Goal: Task Accomplishment & Management: Complete application form

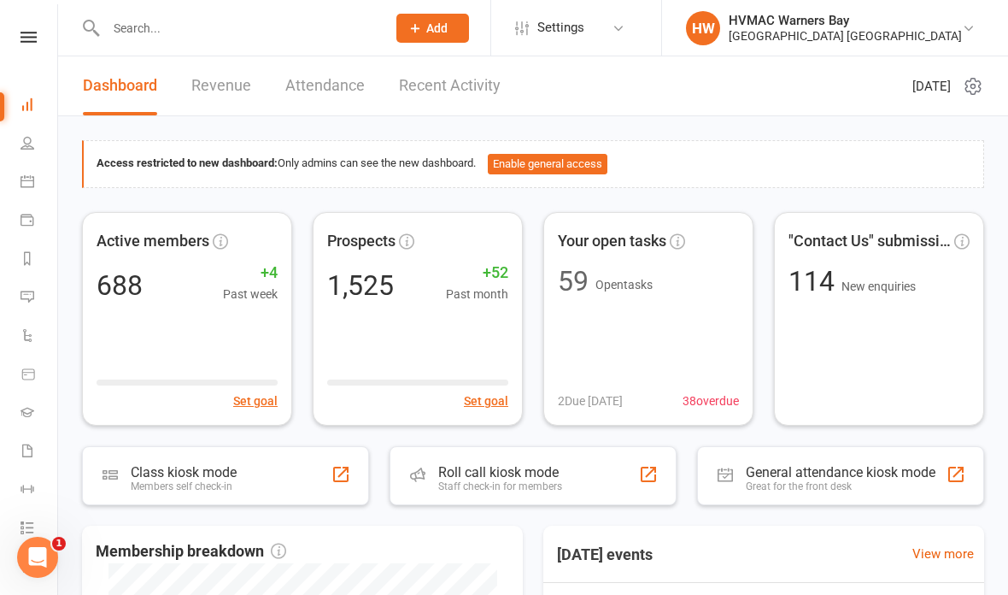
click at [40, 180] on link "Calendar" at bounding box center [40, 183] width 38 height 38
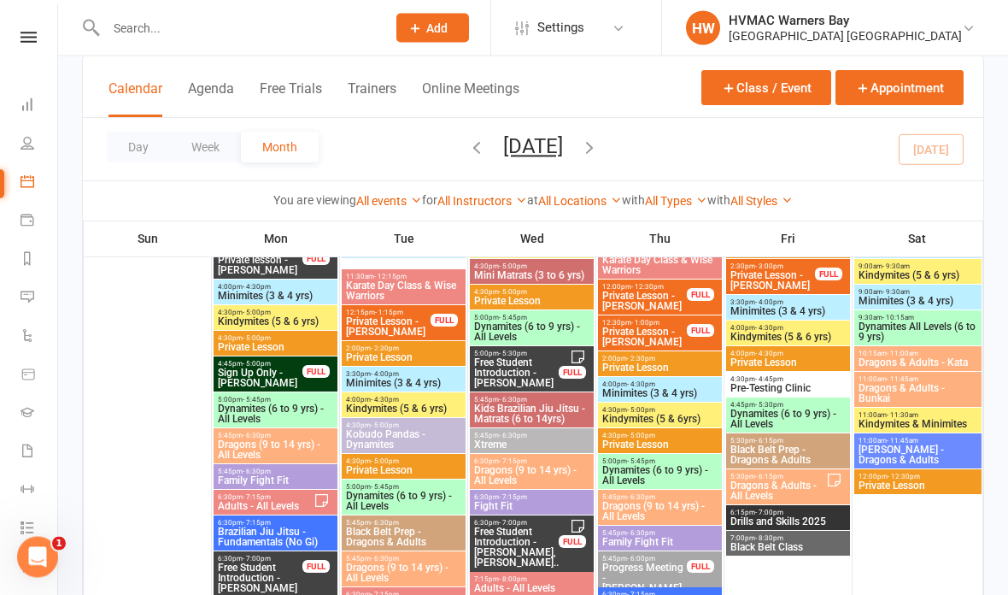
scroll to position [213, 0]
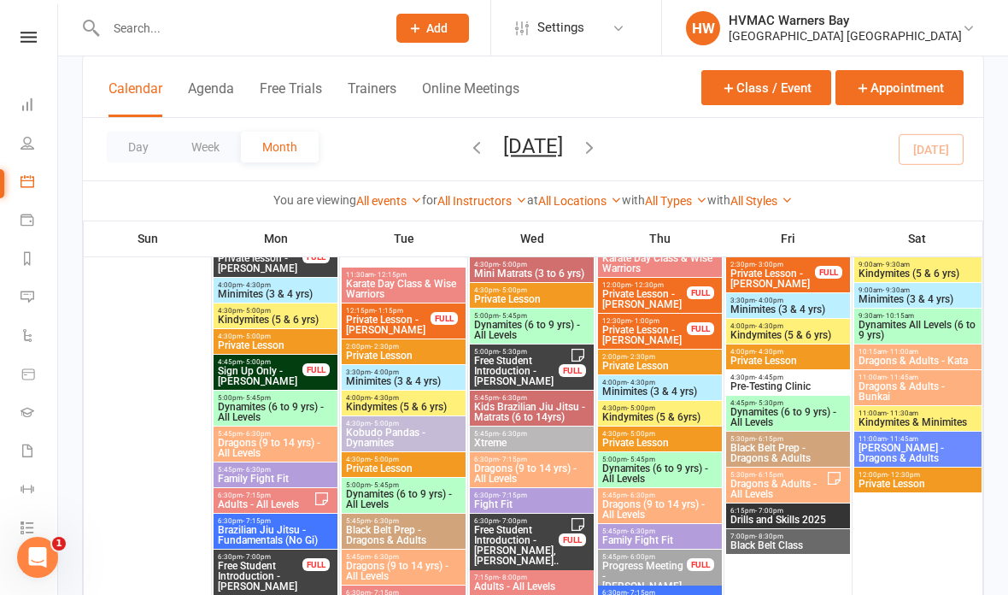
click at [255, 22] on input "text" at bounding box center [237, 28] width 273 height 24
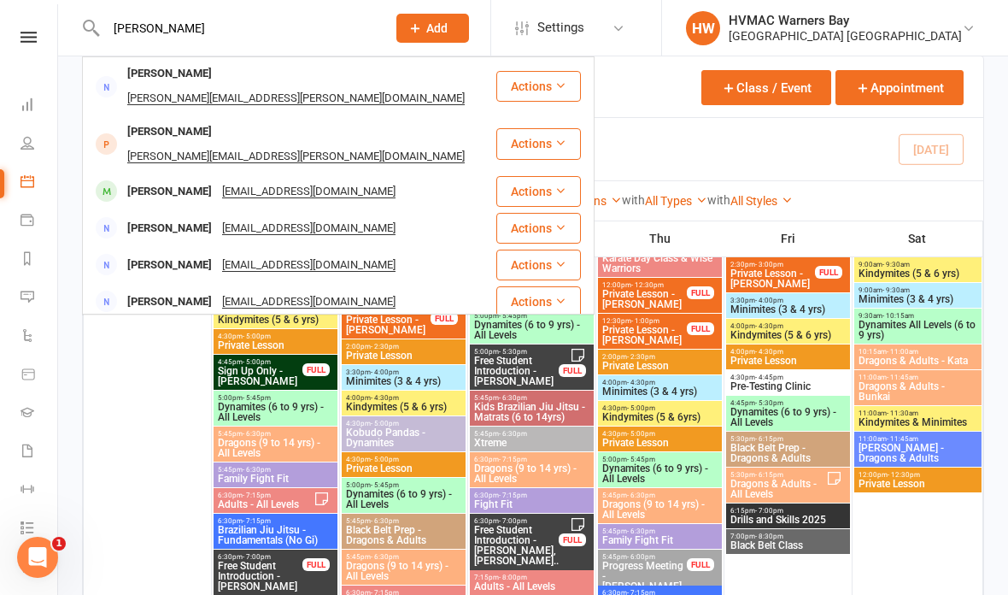
type input "Sall"
click at [371, 173] on div "Sally McDonald Sallymcdonald72@gmail.com" at bounding box center [289, 190] width 411 height 35
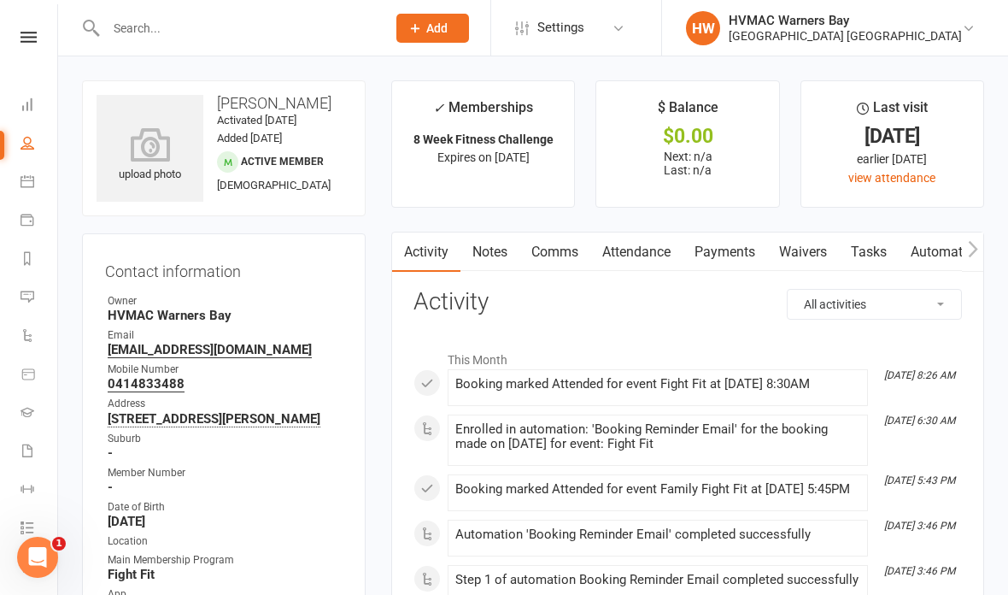
click at [827, 249] on link "Waivers" at bounding box center [803, 251] width 72 height 39
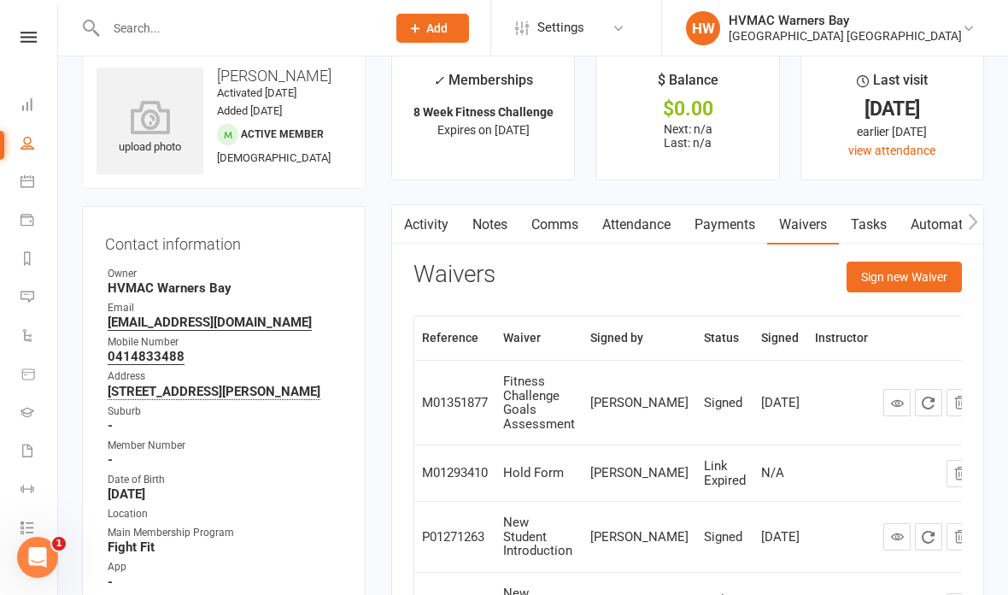
scroll to position [39, 0]
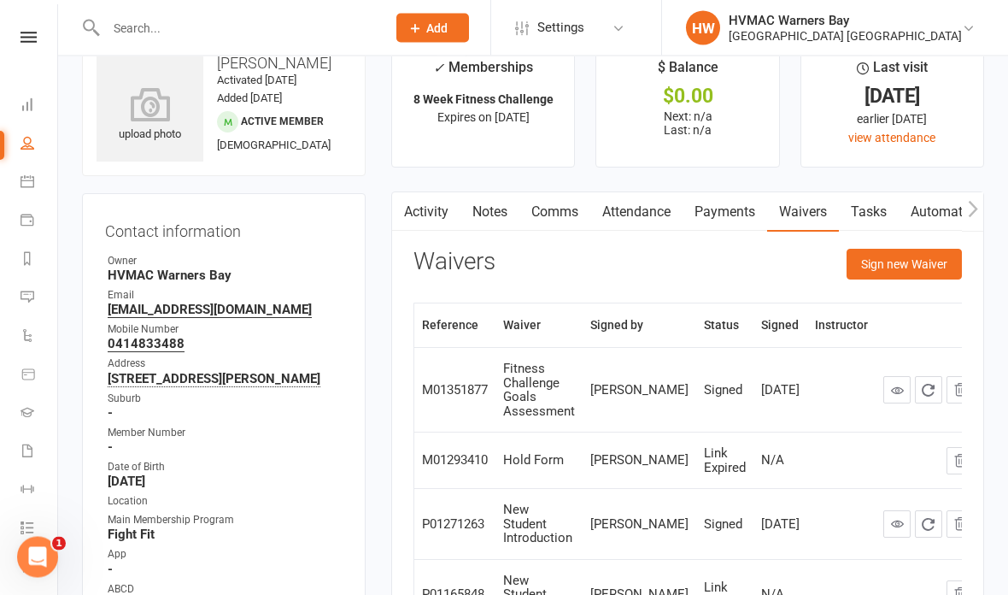
click at [930, 266] on button "Sign new Waiver" at bounding box center [904, 264] width 115 height 31
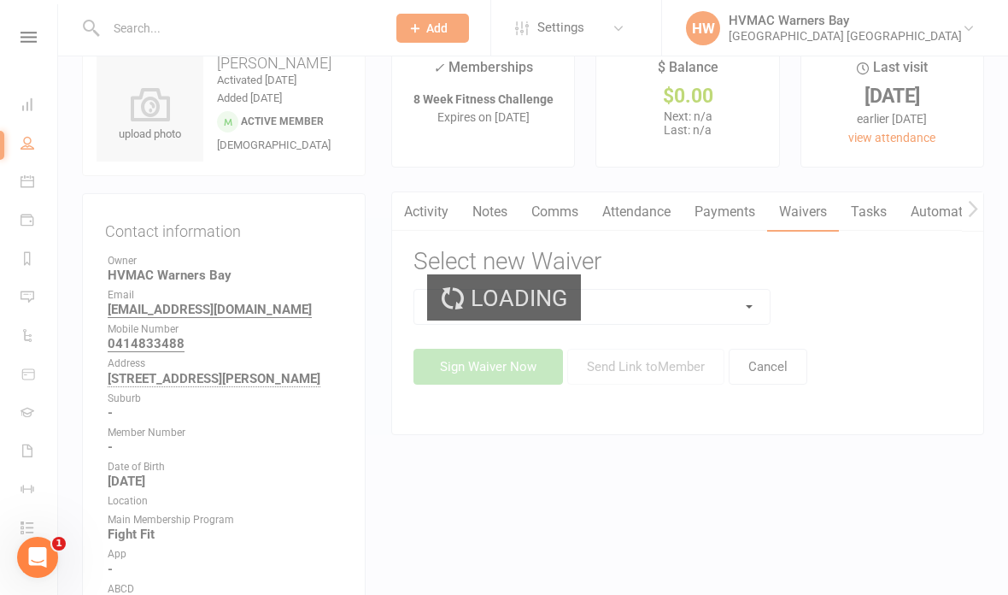
click at [709, 302] on div "Loading" at bounding box center [504, 297] width 1008 height 595
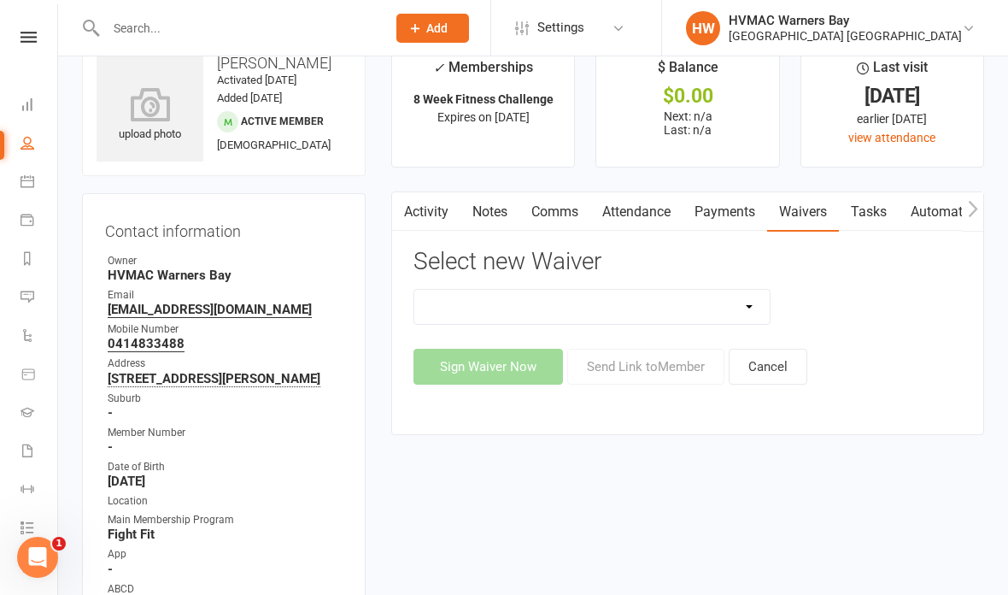
click at [729, 291] on select "Cancellation Form Cancellation Form - Kinder Kicks Fitness Challenge Goals Asse…" at bounding box center [591, 307] width 355 height 34
select select "13209"
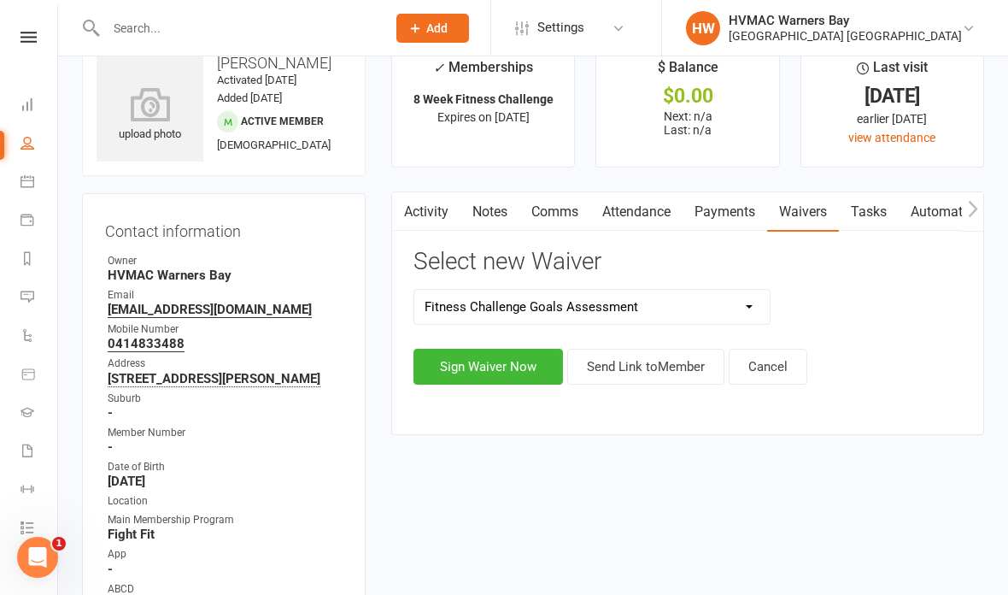
click at [519, 358] on button "Sign Waiver Now" at bounding box center [489, 367] width 150 height 36
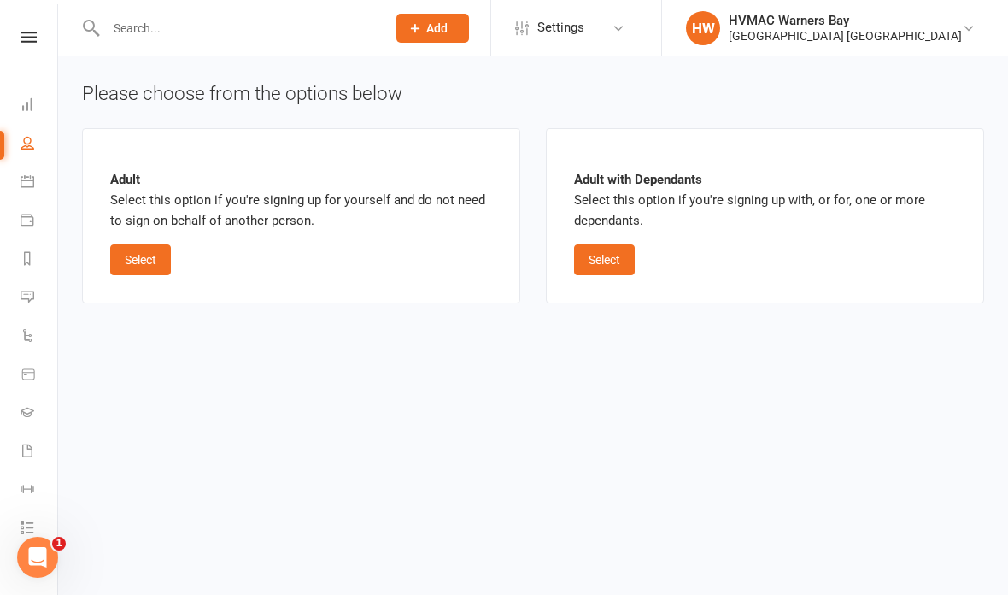
click at [136, 244] on button "Select" at bounding box center [140, 259] width 61 height 31
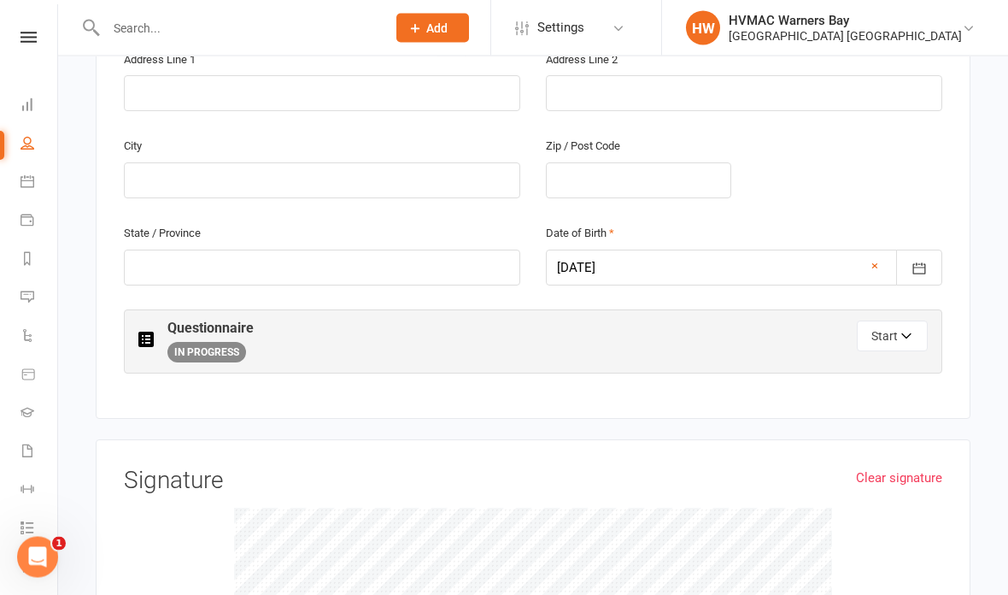
click at [900, 321] on button "Start" at bounding box center [892, 336] width 71 height 31
select select "3"
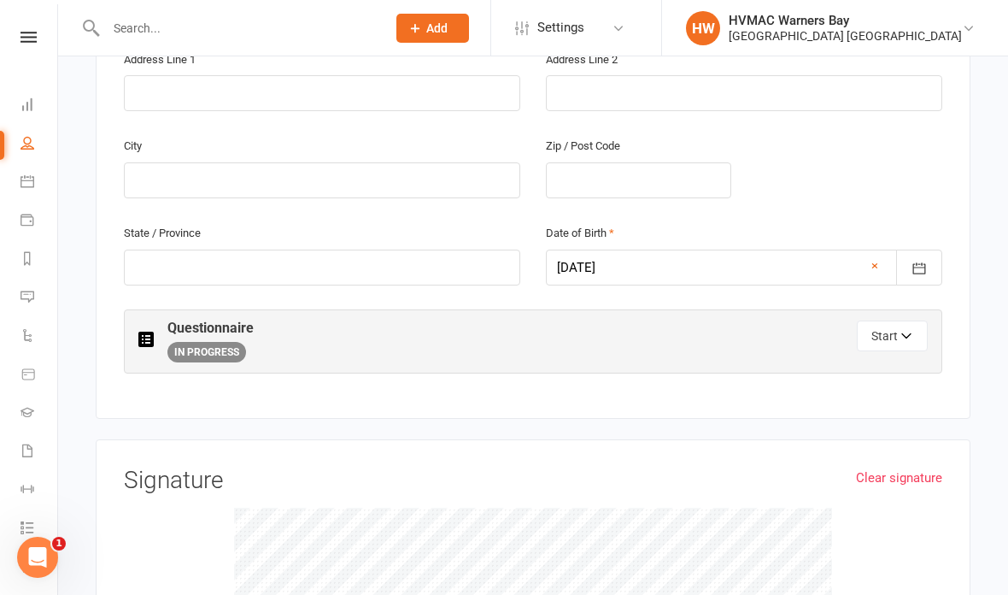
select select "4"
select select "3"
select select "4"
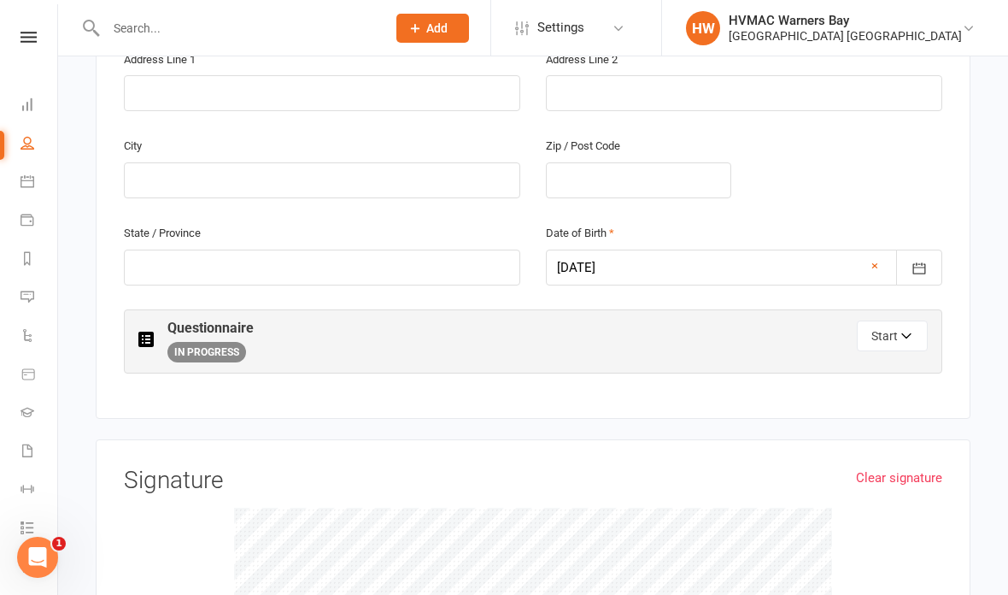
select select "Hunter Fight Fit (Muary Thai based fitness program)"
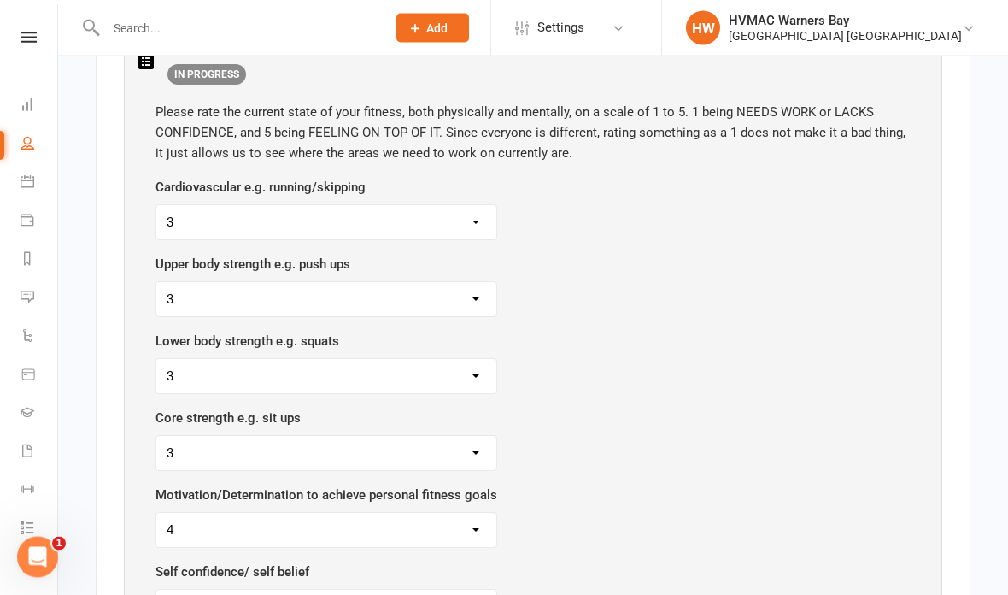
scroll to position [992, 0]
click at [442, 205] on select "1 2 3 4 5" at bounding box center [326, 222] width 340 height 34
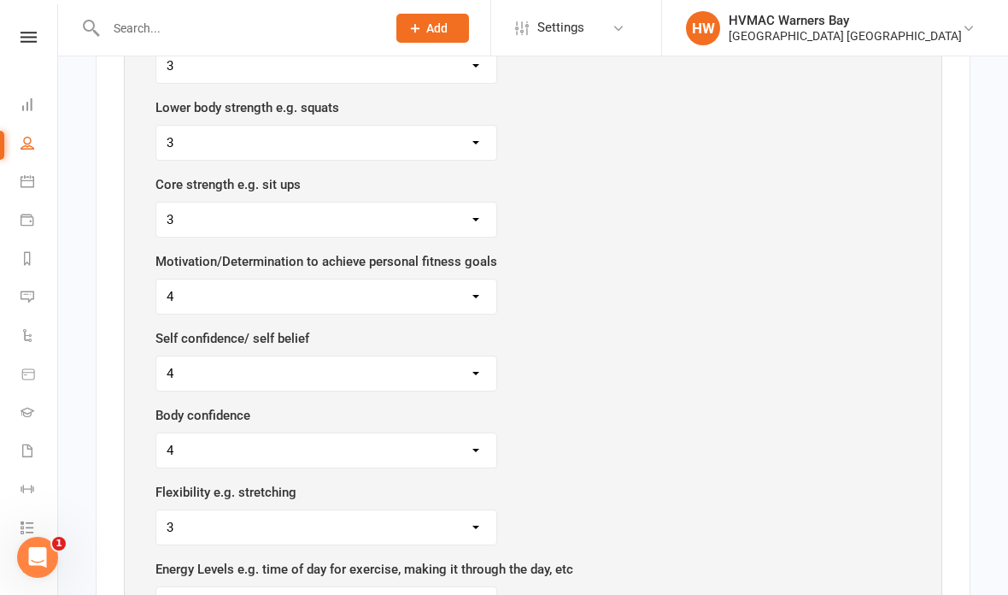
scroll to position [1224, 0]
click at [355, 131] on select "1 2 3 4 5" at bounding box center [326, 143] width 340 height 34
select select "4"
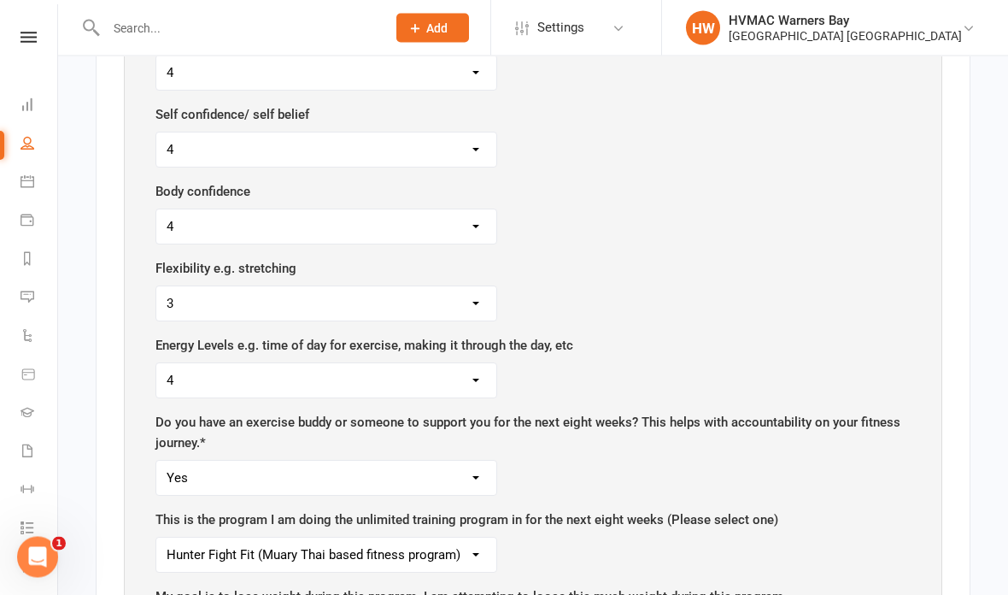
scroll to position [1449, 0]
click at [463, 132] on select "1 2 3 4 5" at bounding box center [326, 149] width 340 height 34
select select "5"
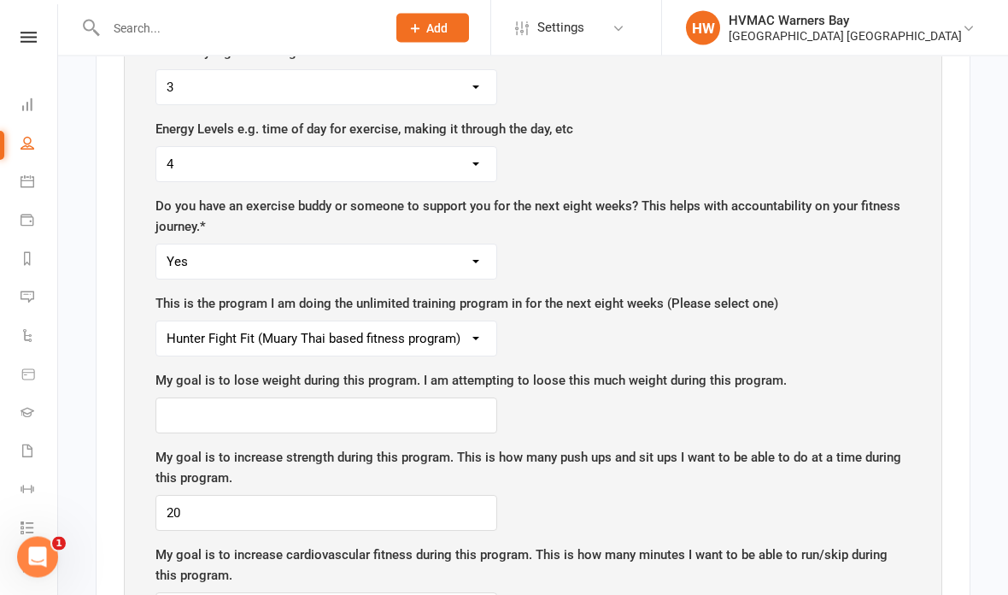
scroll to position [1669, 0]
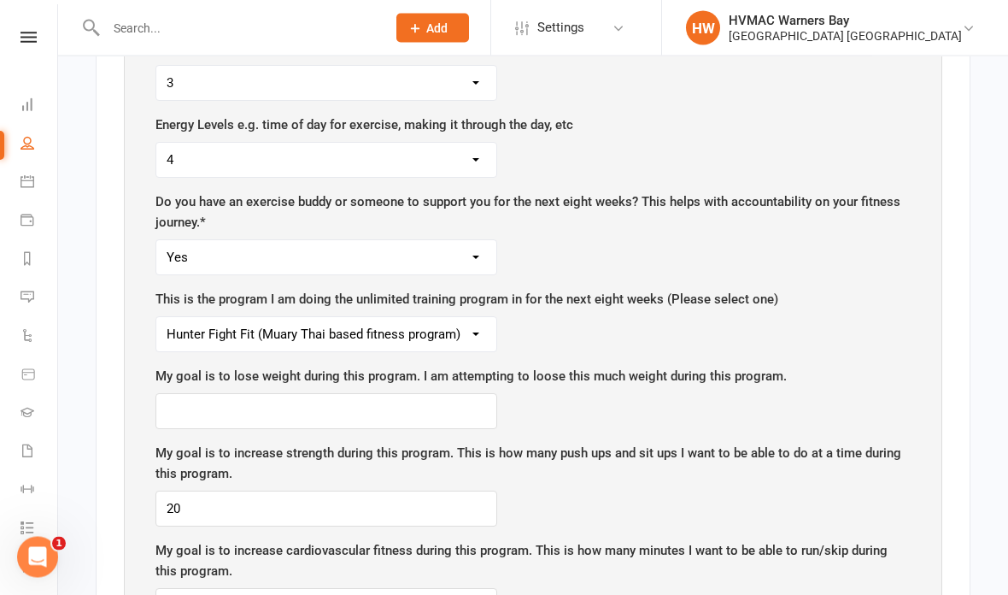
click at [386, 144] on select "1 2 3 4 5" at bounding box center [326, 161] width 340 height 34
select select "5"
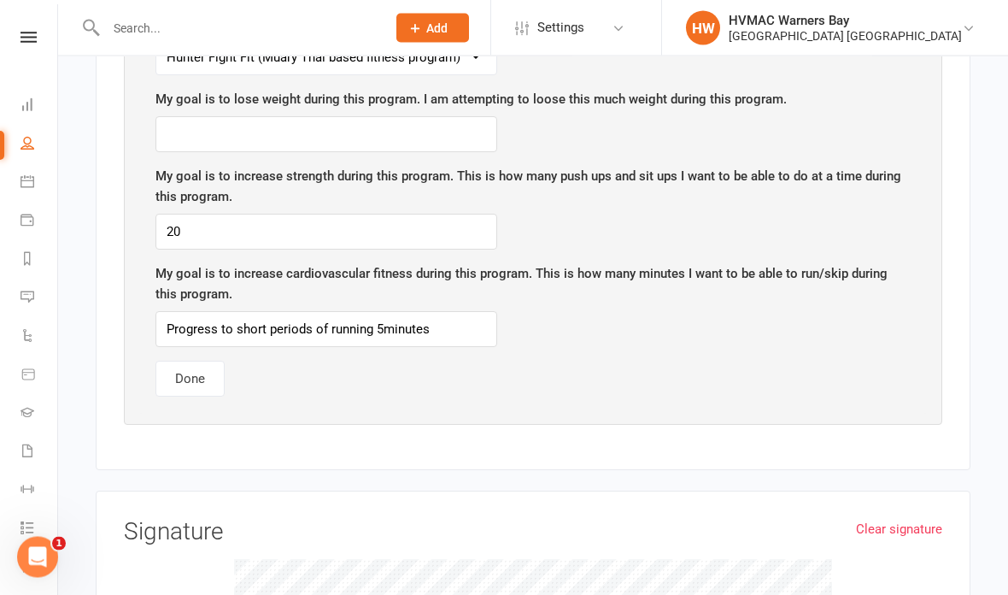
scroll to position [1946, 0]
click at [284, 214] on input "20" at bounding box center [327, 232] width 342 height 36
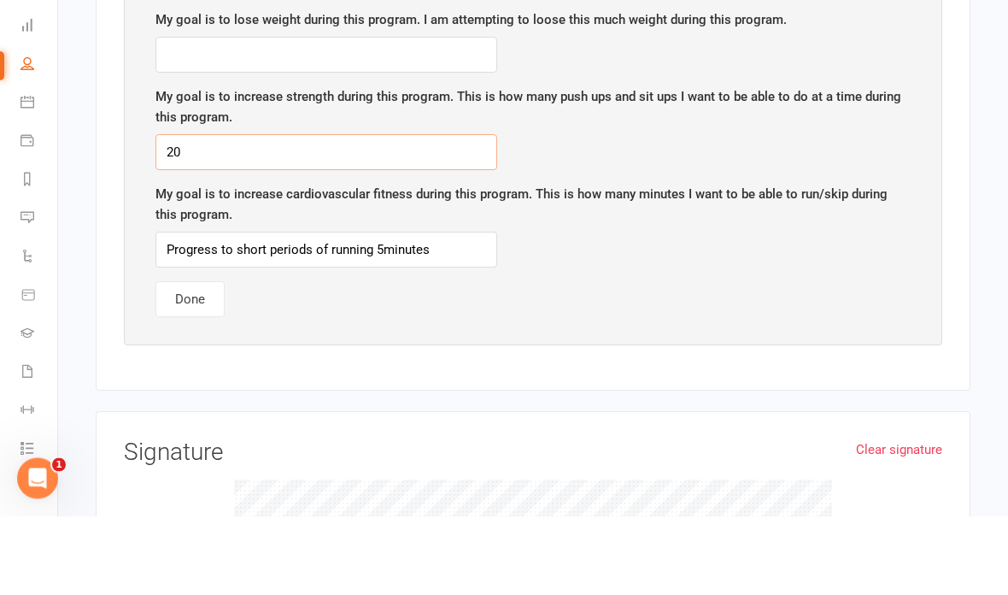
type input "2"
type input "25 pushups, 30 sit-ups"
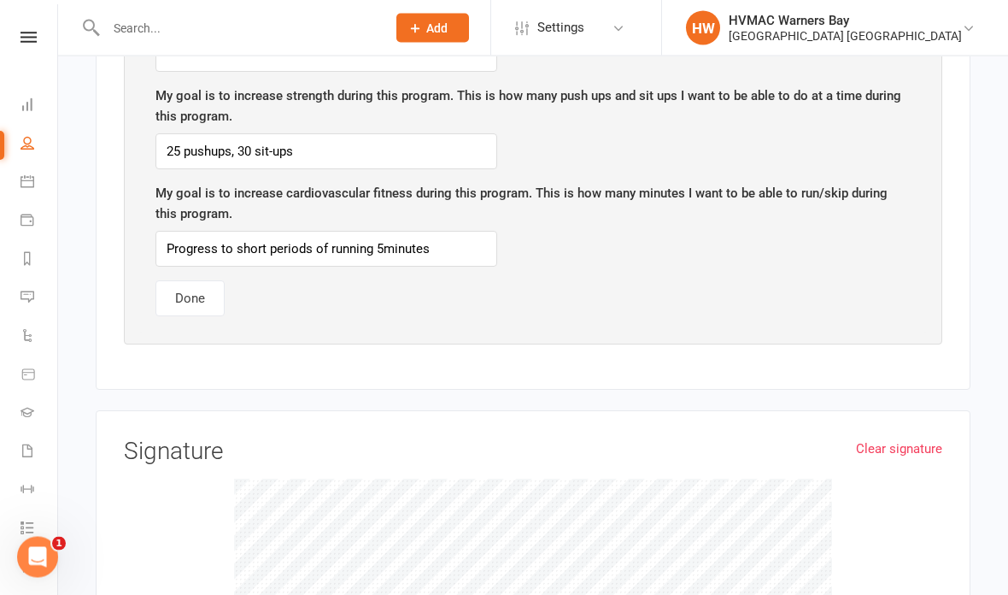
scroll to position [2027, 0]
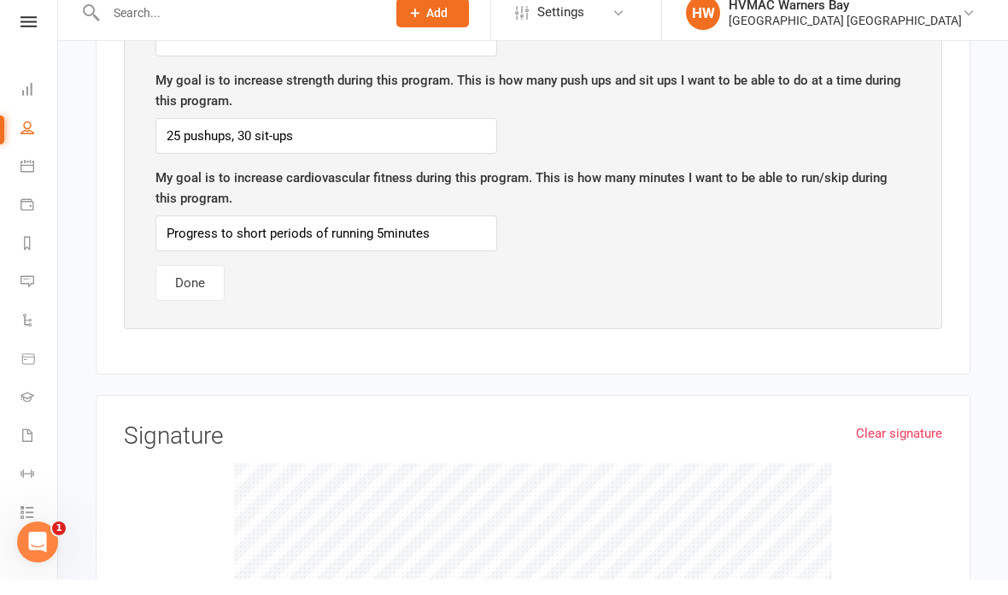
click at [184, 280] on button "Done" at bounding box center [190, 298] width 69 height 36
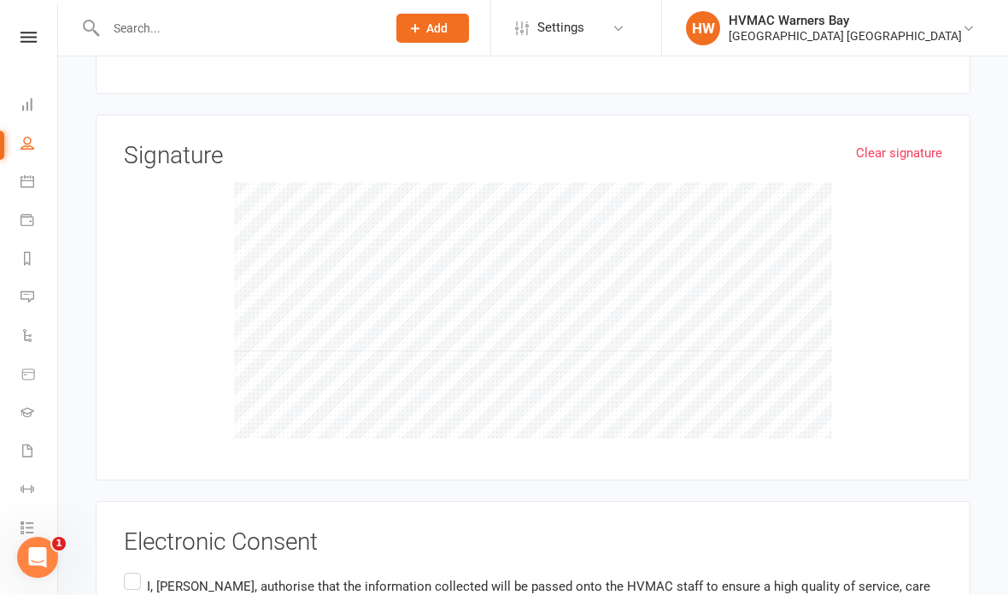
scroll to position [1040, 0]
click at [136, 529] on h3 "Electronic Consent" at bounding box center [533, 542] width 819 height 26
click at [127, 569] on label "I, Sally McDonald , authorise that the information collected will be passed ont…" at bounding box center [533, 596] width 819 height 54
click at [127, 569] on input "I, Sally McDonald , authorise that the information collected will be passed ont…" at bounding box center [129, 569] width 11 height 0
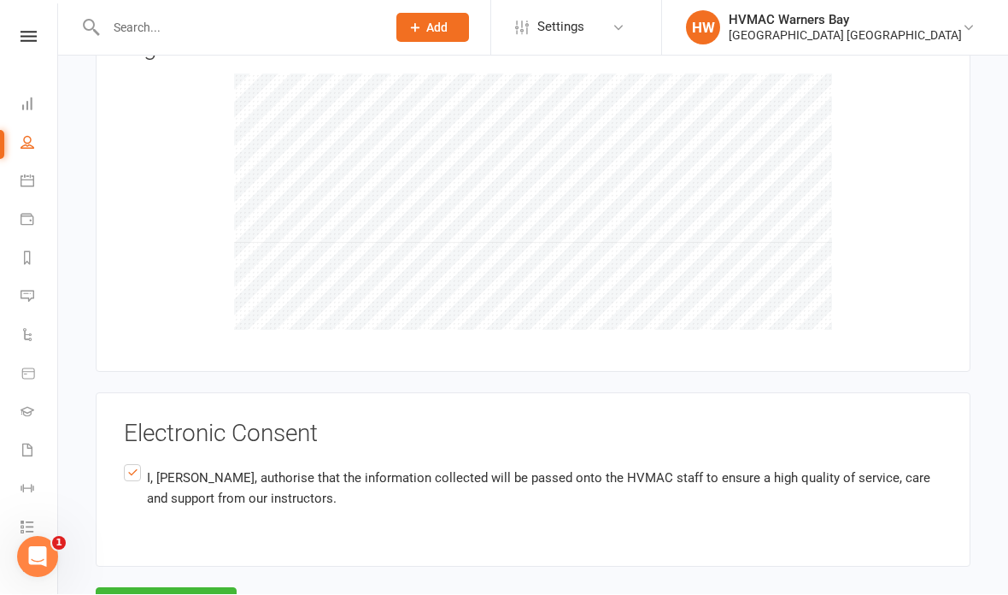
scroll to position [1148, 0]
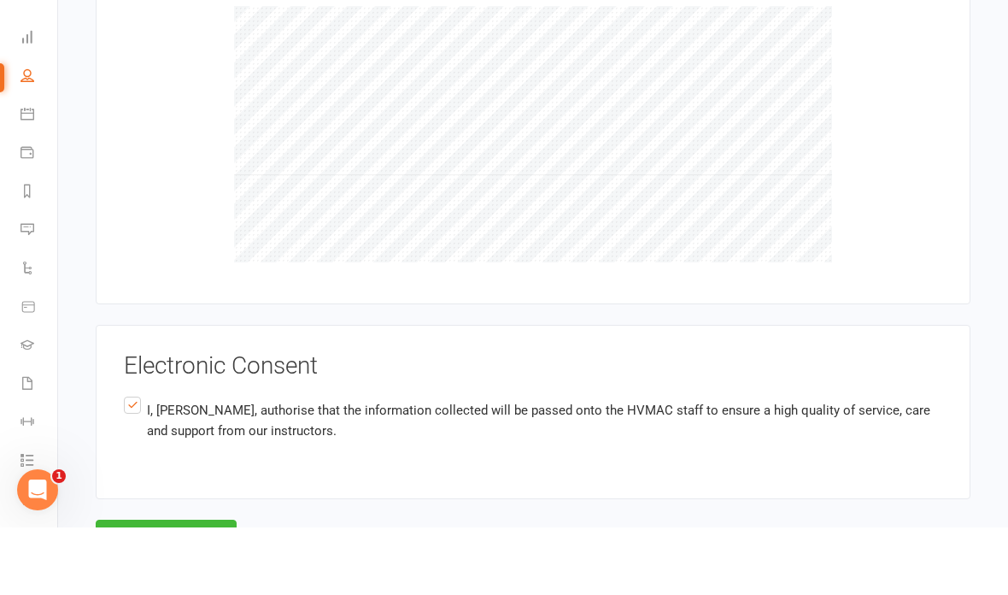
click at [148, 587] on button "Agree & Submit" at bounding box center [166, 605] width 141 height 36
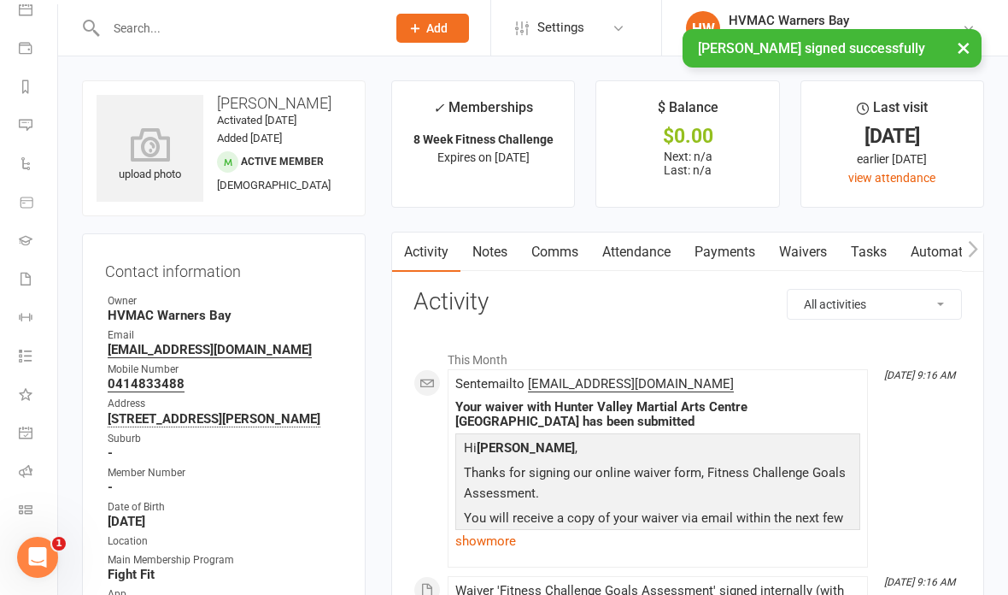
scroll to position [172, 2]
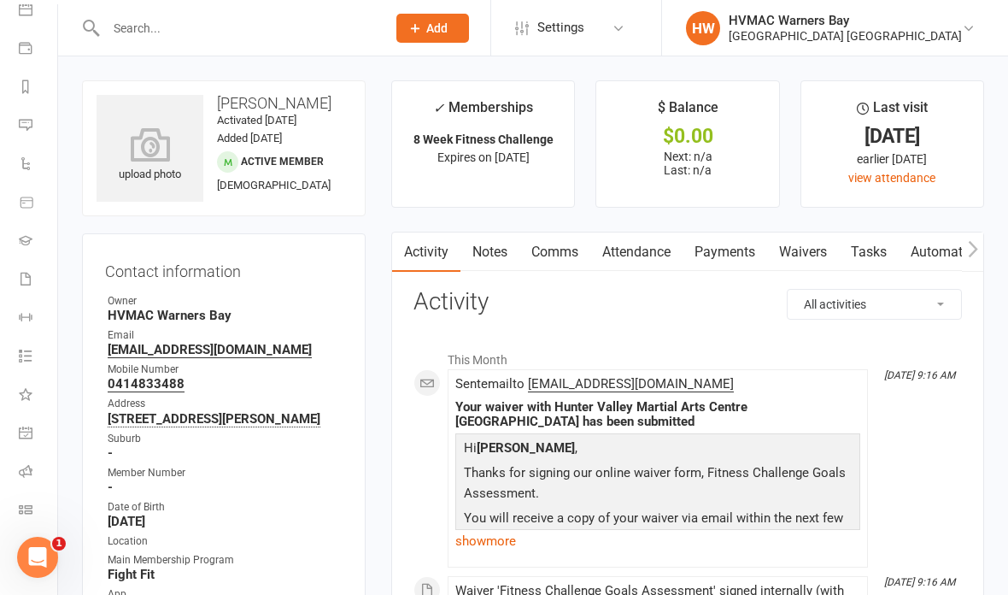
click at [20, 280] on icon at bounding box center [26, 279] width 14 height 14
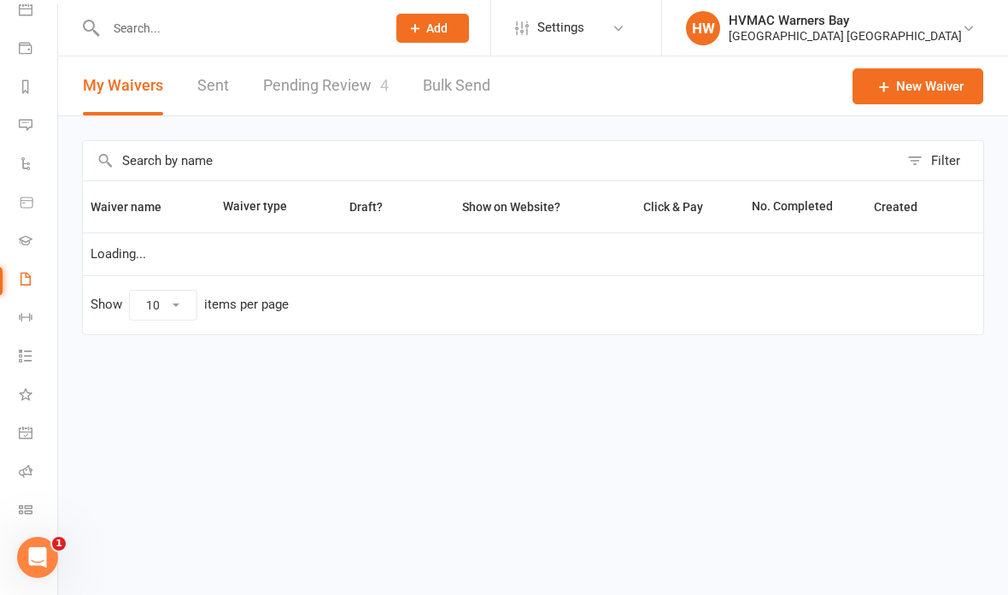
select select "100"
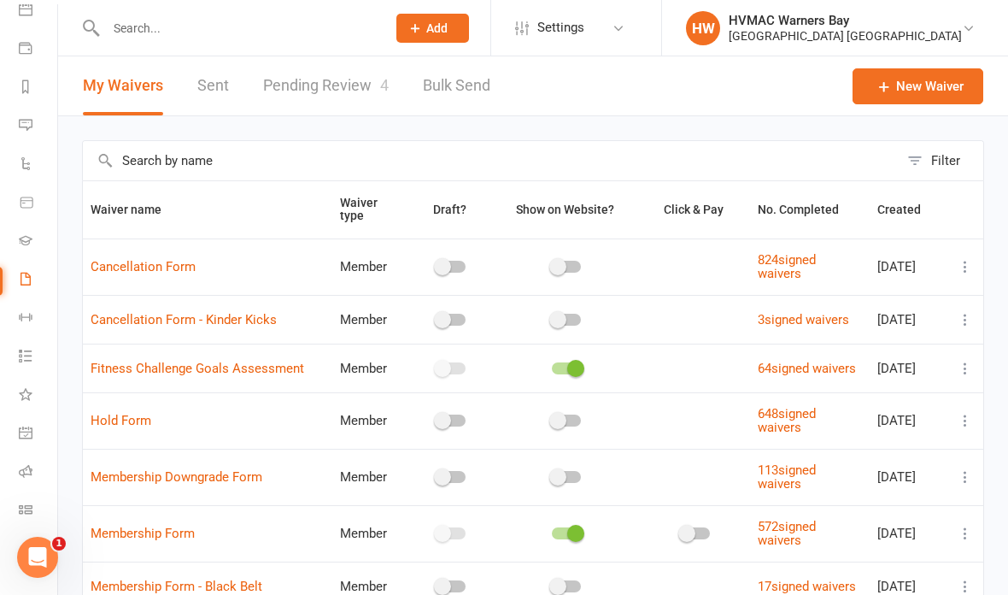
click at [305, 102] on link "Pending Review 4" at bounding box center [326, 85] width 126 height 59
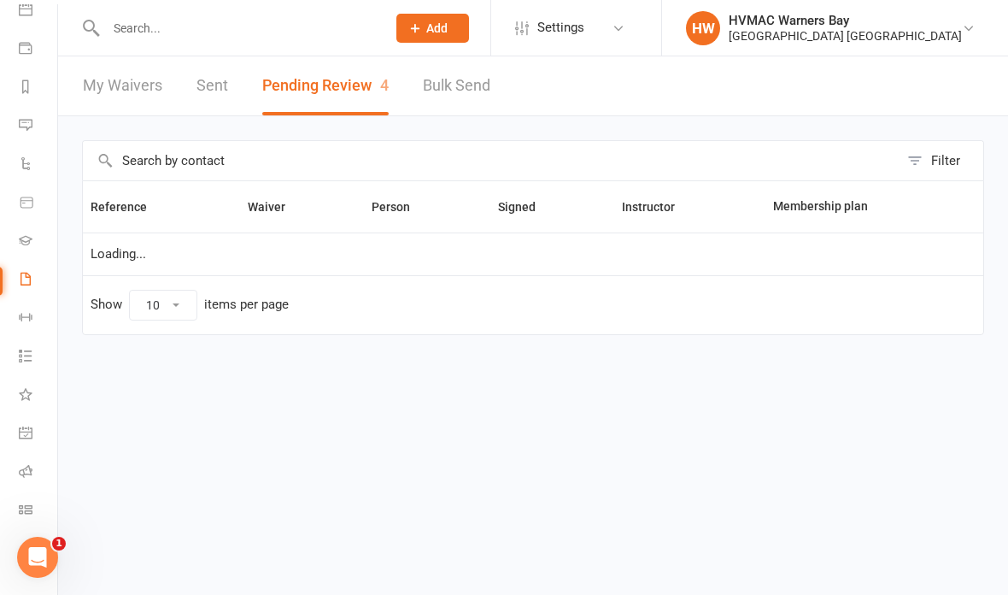
select select "100"
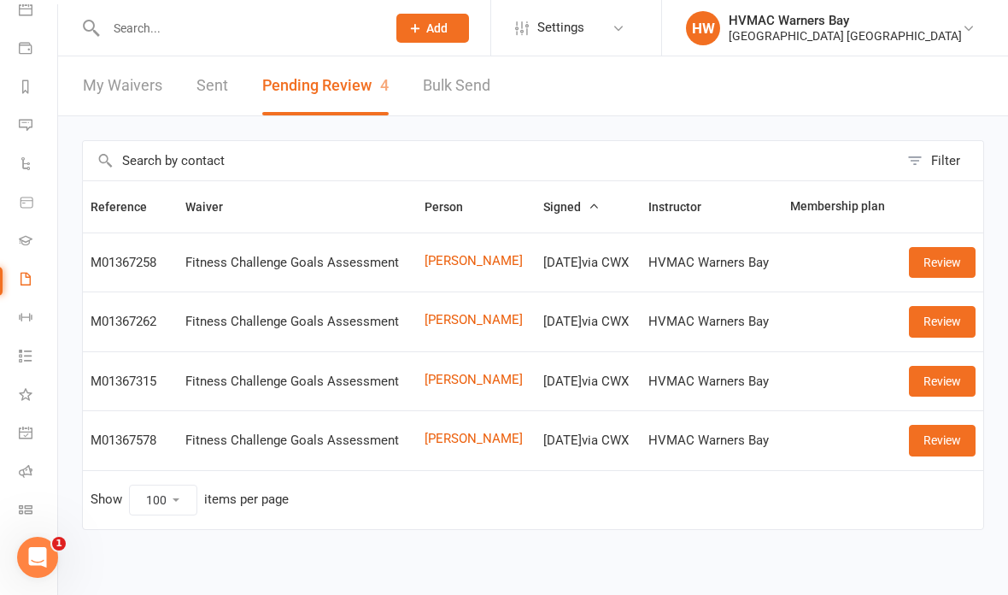
click at [951, 261] on link "Review" at bounding box center [942, 262] width 67 height 31
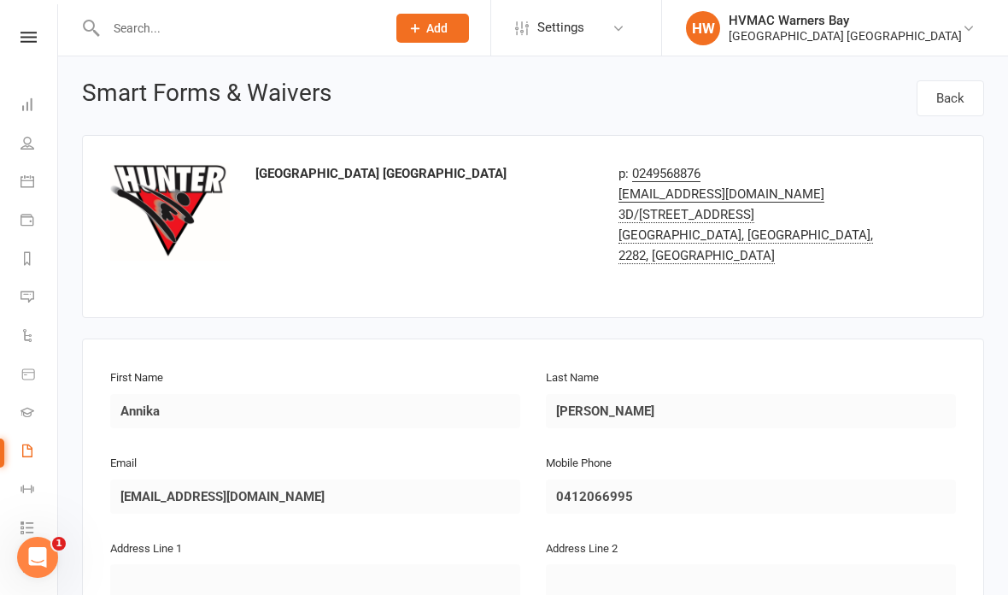
click at [32, 178] on icon at bounding box center [28, 181] width 14 height 14
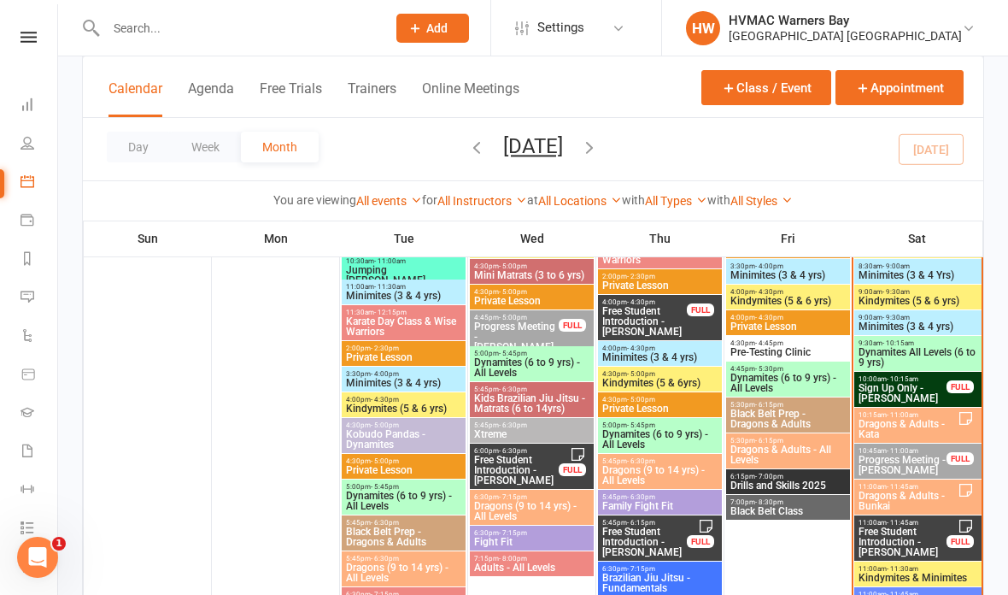
scroll to position [763, 0]
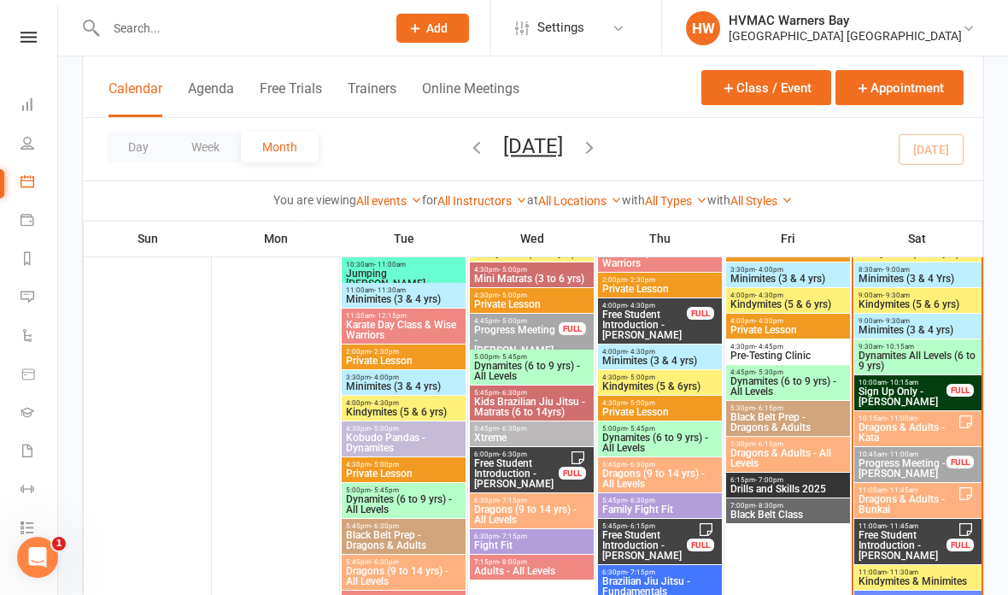
click at [904, 363] on span "Dynamites All Levels (6 to 9 yrs)" at bounding box center [918, 360] width 120 height 21
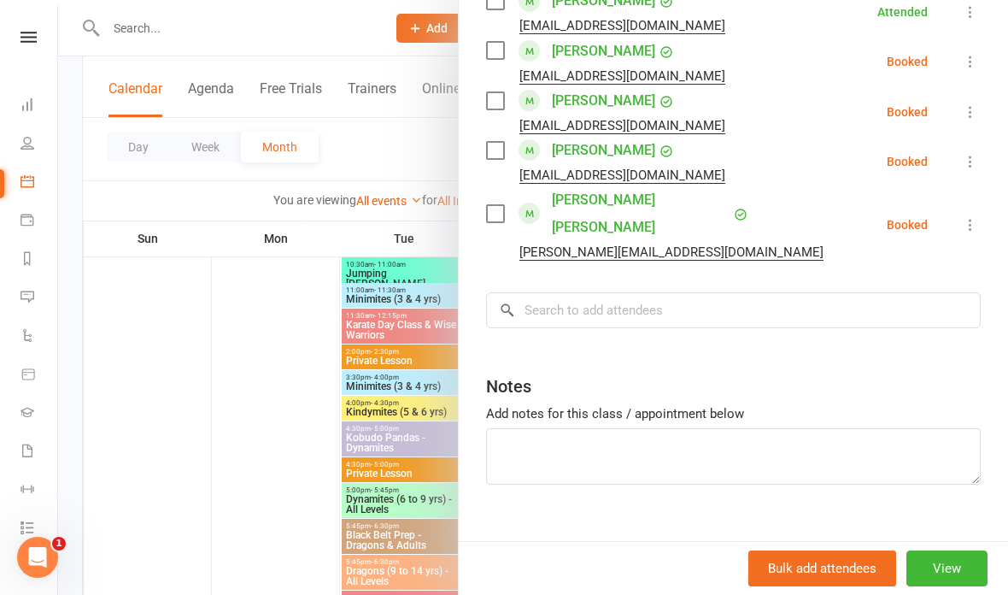
scroll to position [1024, 0]
click at [705, 293] on input "search" at bounding box center [733, 311] width 495 height 36
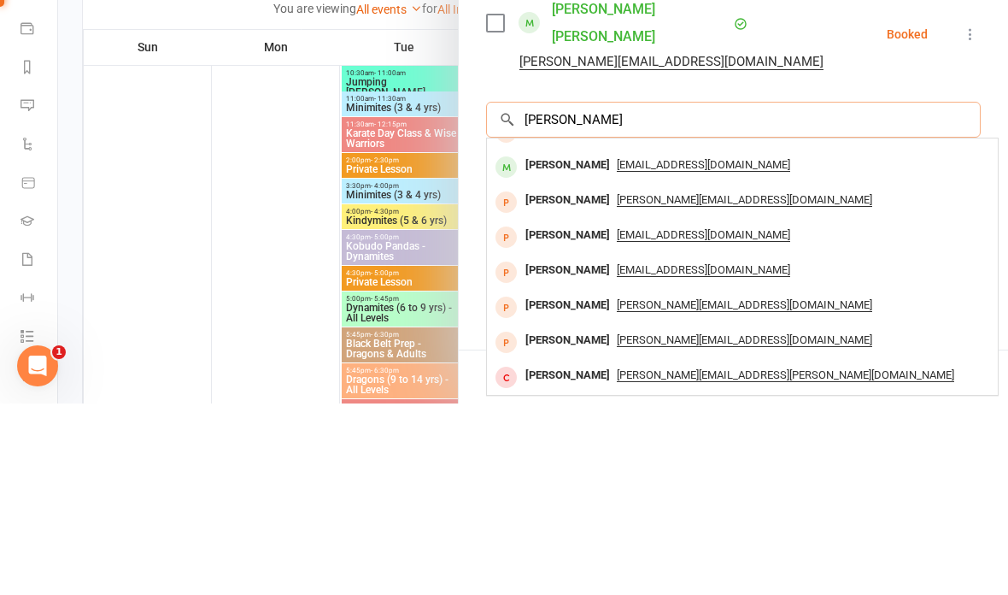
scroll to position [94, 0]
click at [531, 293] on input "Taylor" at bounding box center [733, 311] width 495 height 36
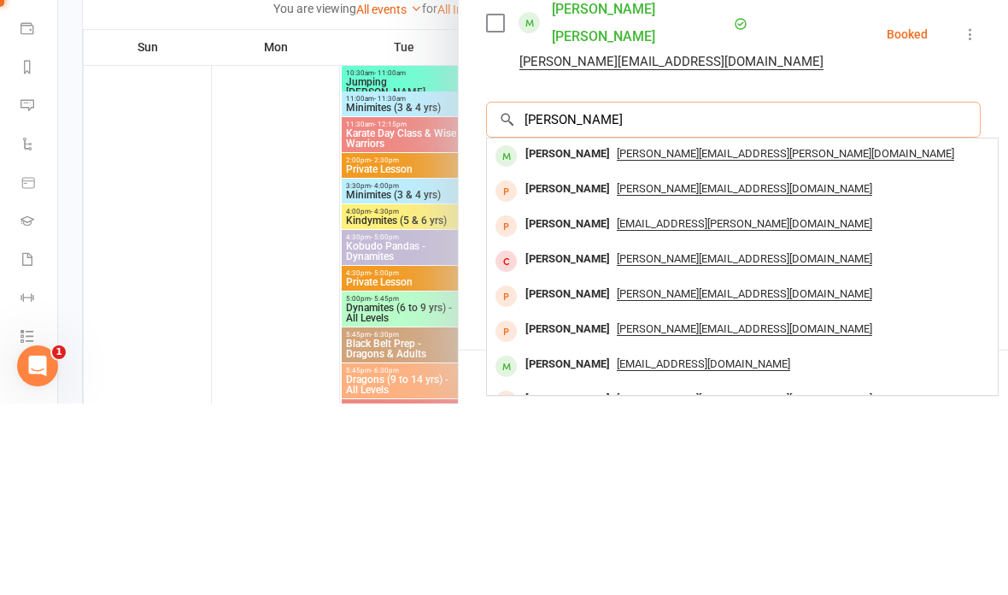
scroll to position [0, 0]
type input "Harper Taylor"
click at [852, 333] on div "Mindy.Robertson@yahoo.com.au" at bounding box center [742, 345] width 497 height 25
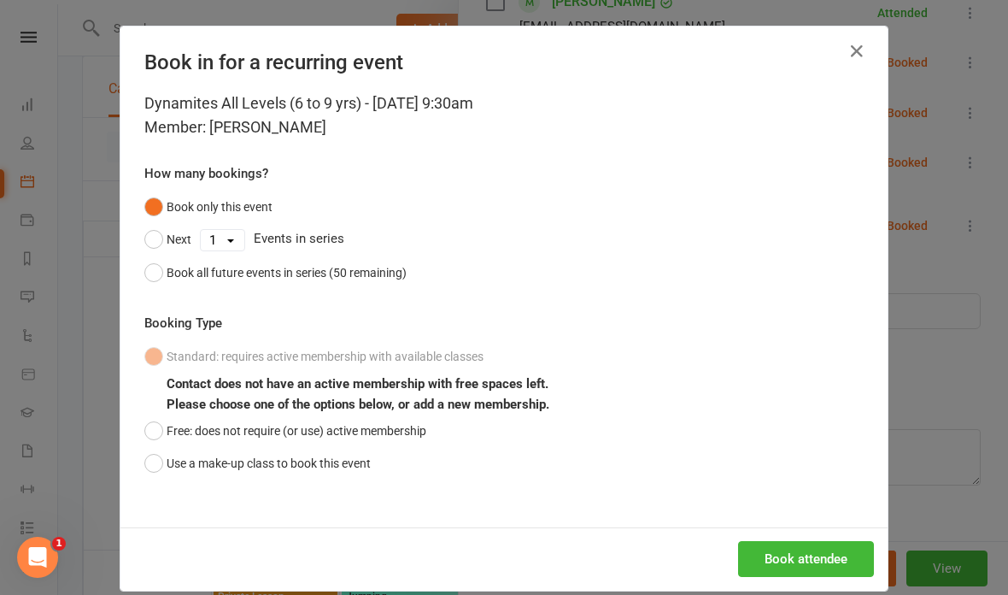
click at [169, 456] on button "Use a make-up class to book this event" at bounding box center [257, 463] width 226 height 32
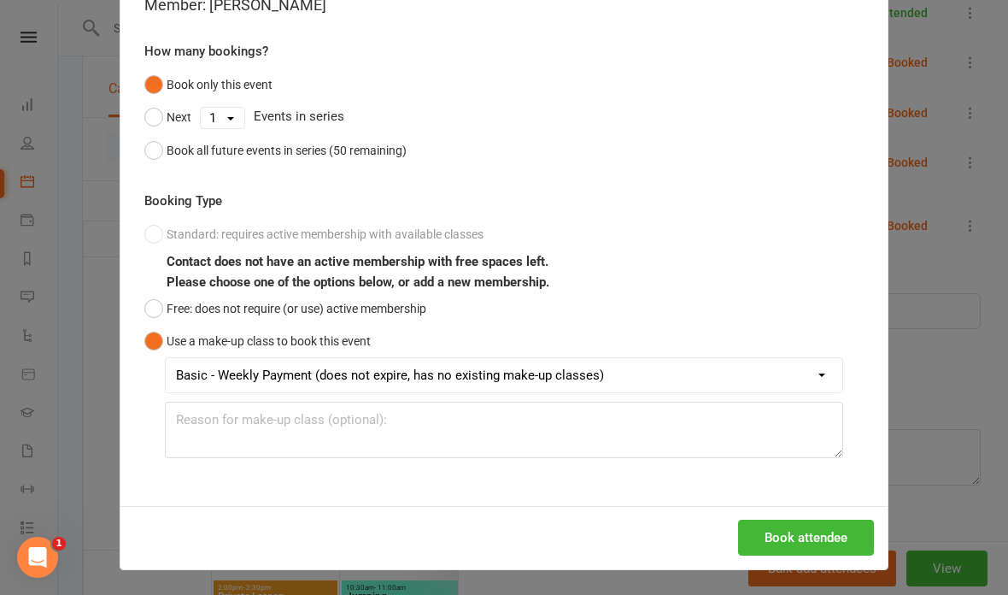
scroll to position [121, 0]
click at [813, 537] on button "Book attendee" at bounding box center [806, 538] width 136 height 36
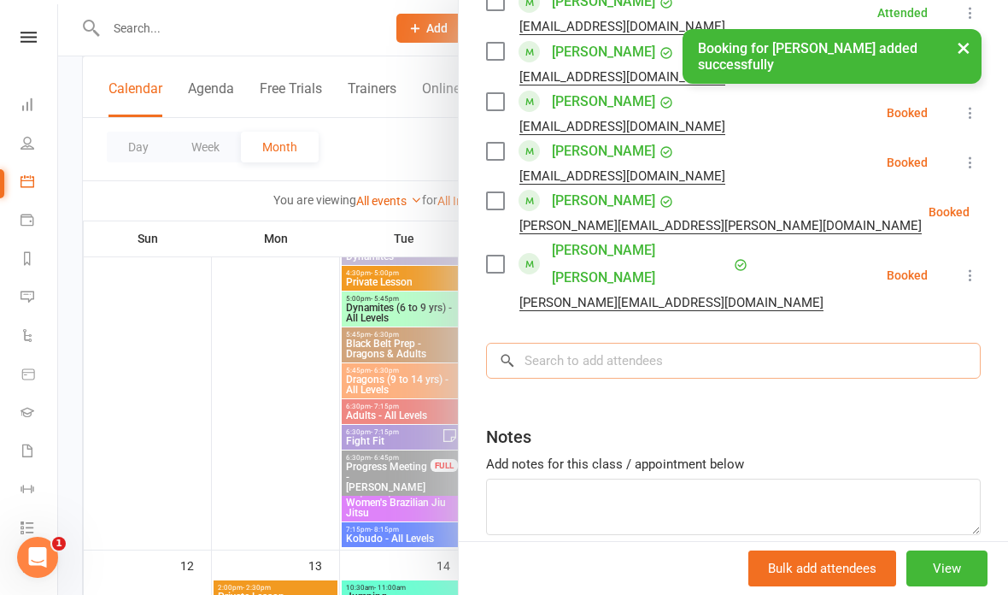
click at [672, 343] on input "search" at bounding box center [733, 361] width 495 height 36
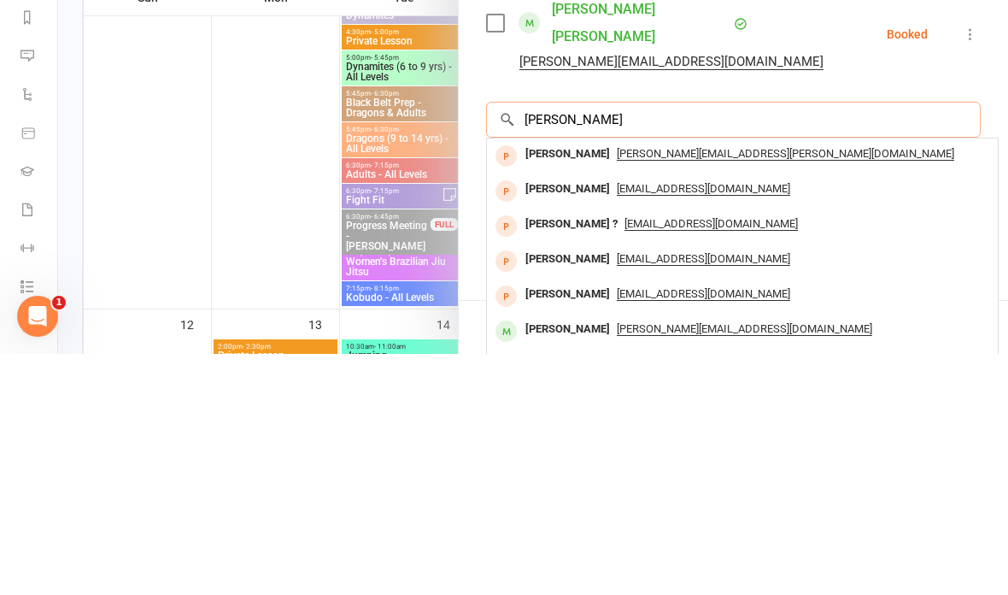
scroll to position [954, 0]
type input "Noah taylor"
click at [833, 383] on div "Mindy.Robertson@yahoo.com.au" at bounding box center [742, 395] width 497 height 25
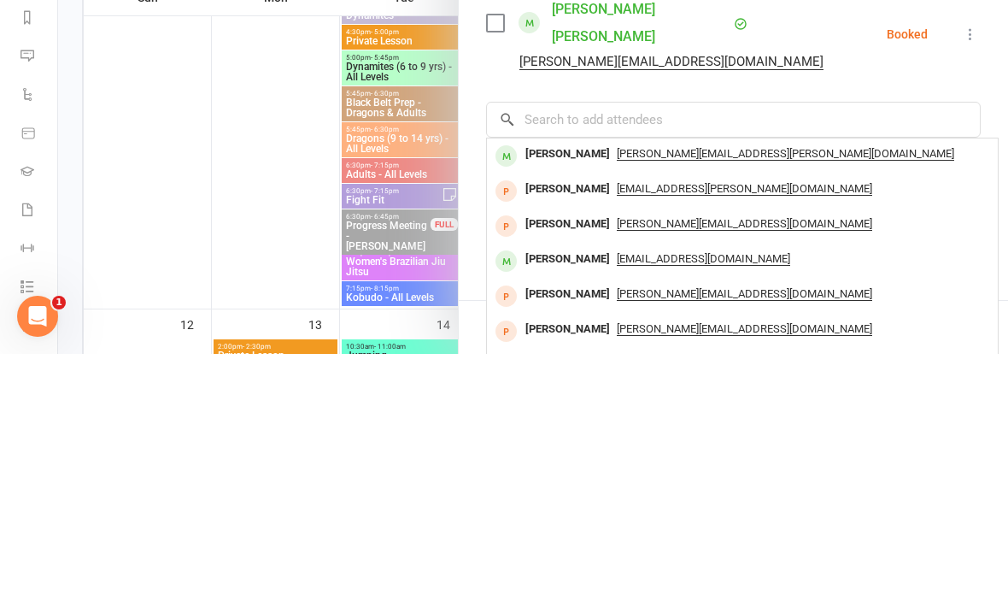
scroll to position [1195, 0]
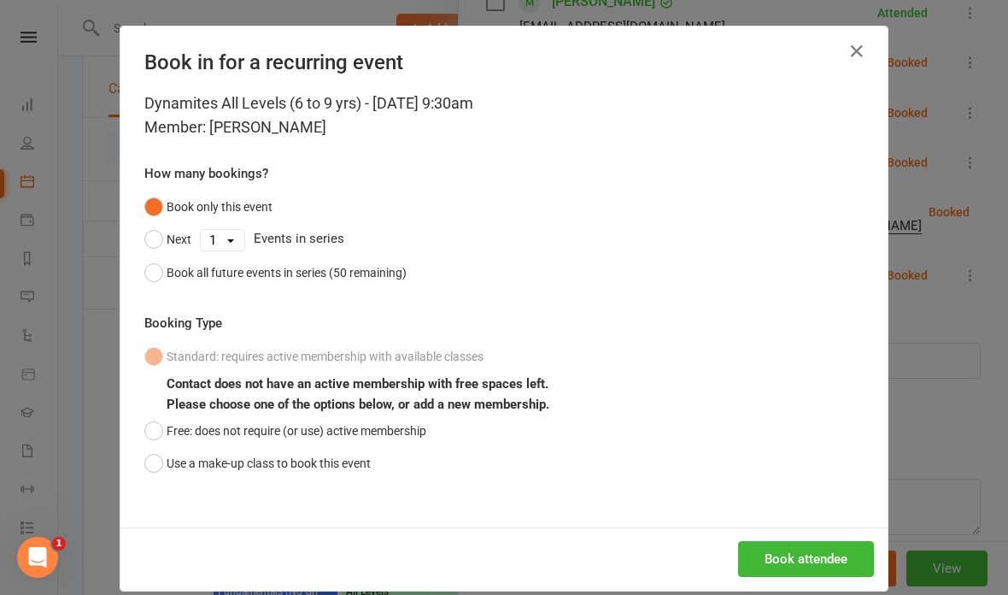
click at [167, 475] on button "Use a make-up class to book this event" at bounding box center [257, 463] width 226 height 32
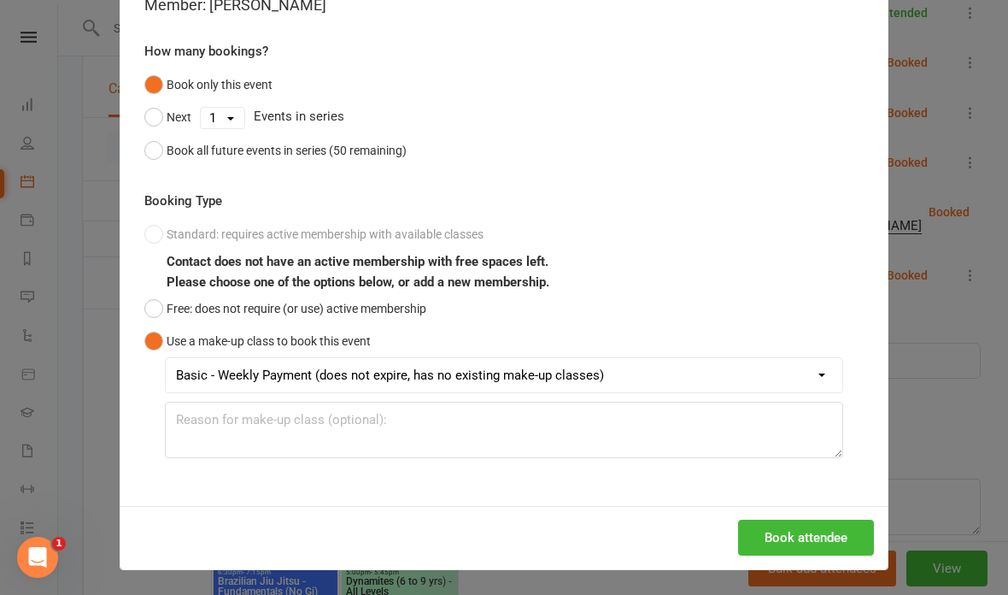
scroll to position [121, 0]
click at [812, 533] on button "Book attendee" at bounding box center [806, 538] width 136 height 36
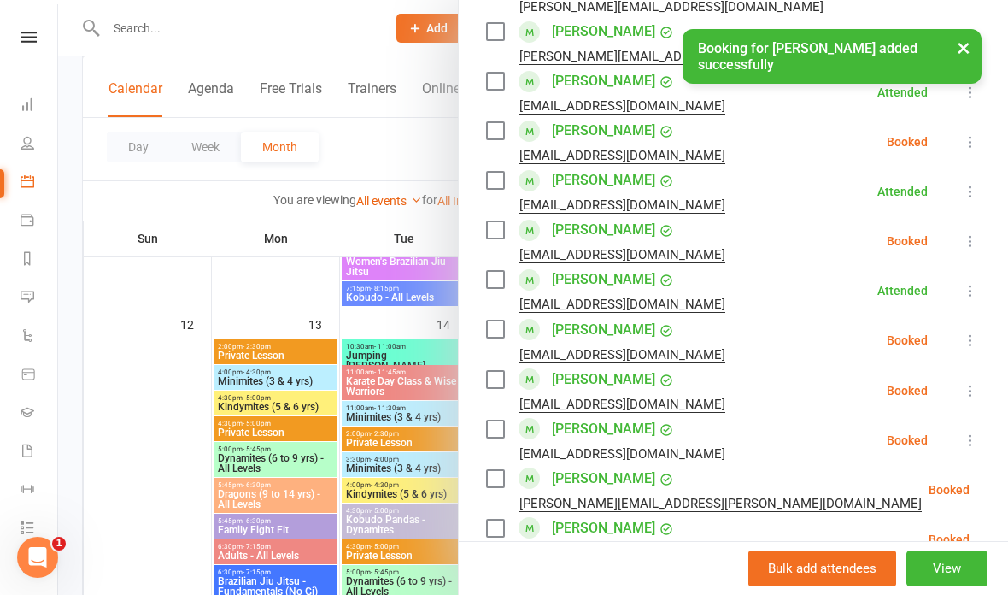
scroll to position [745, 0]
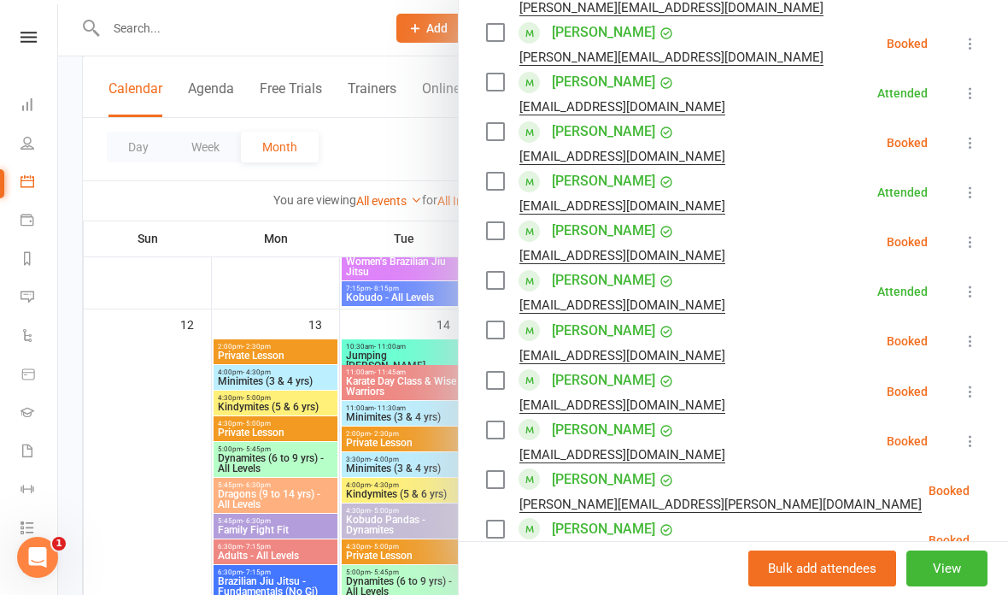
click at [395, 155] on div at bounding box center [533, 297] width 950 height 595
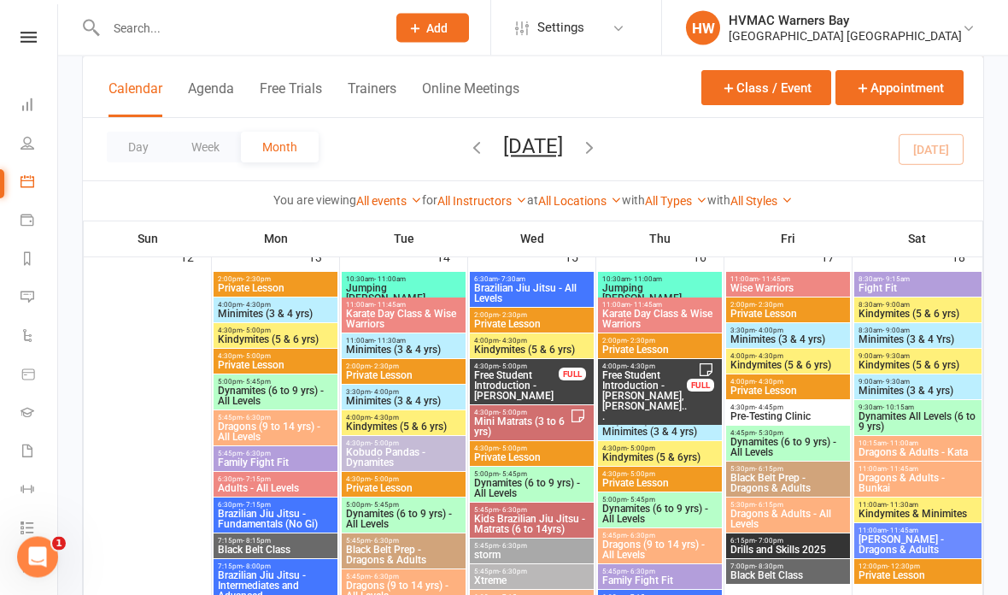
scroll to position [1263, 0]
click at [908, 282] on span "- 9:15am" at bounding box center [896, 279] width 27 height 8
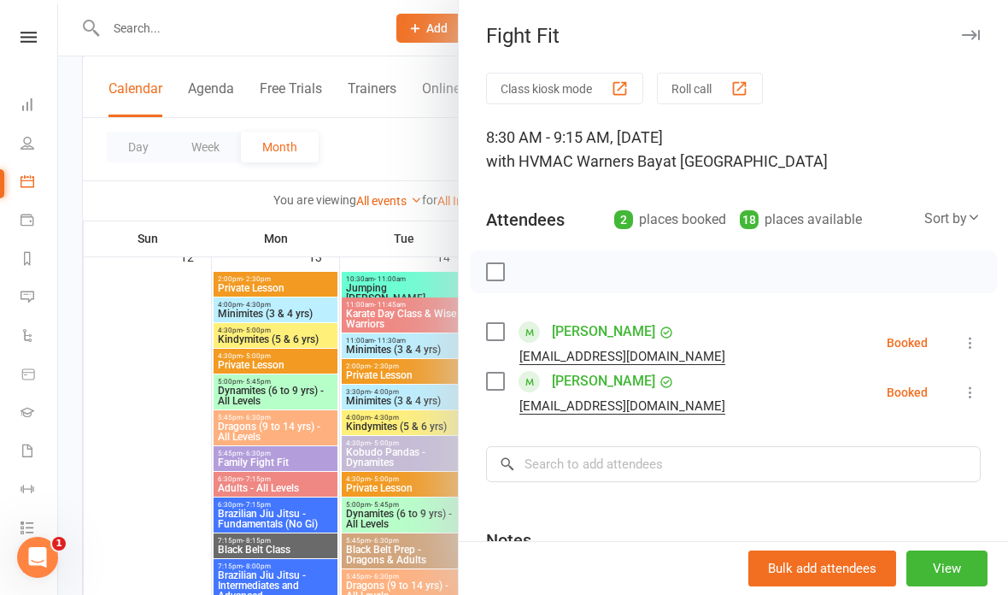
click at [376, 143] on div at bounding box center [533, 297] width 950 height 595
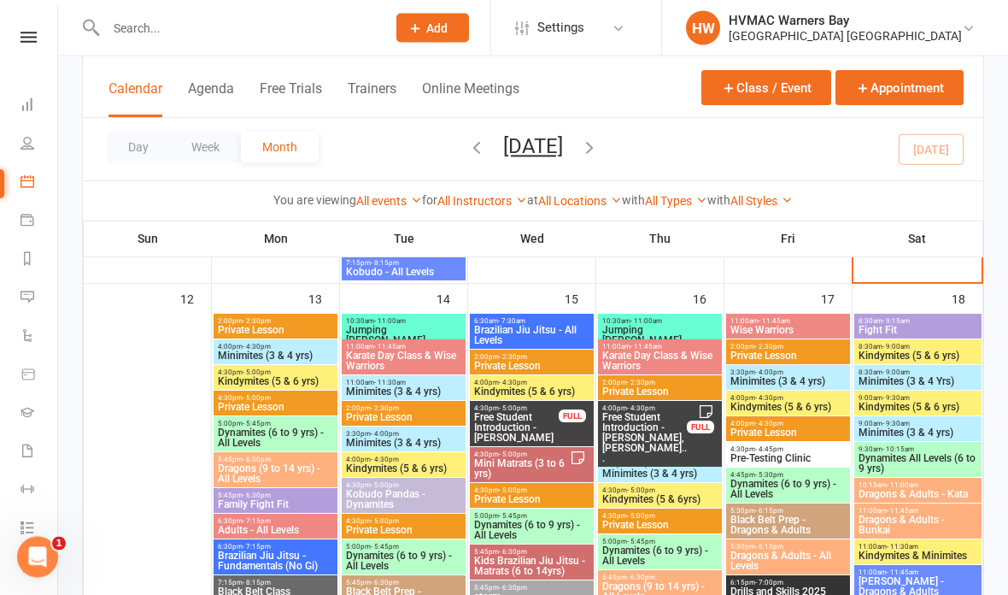
scroll to position [1216, 0]
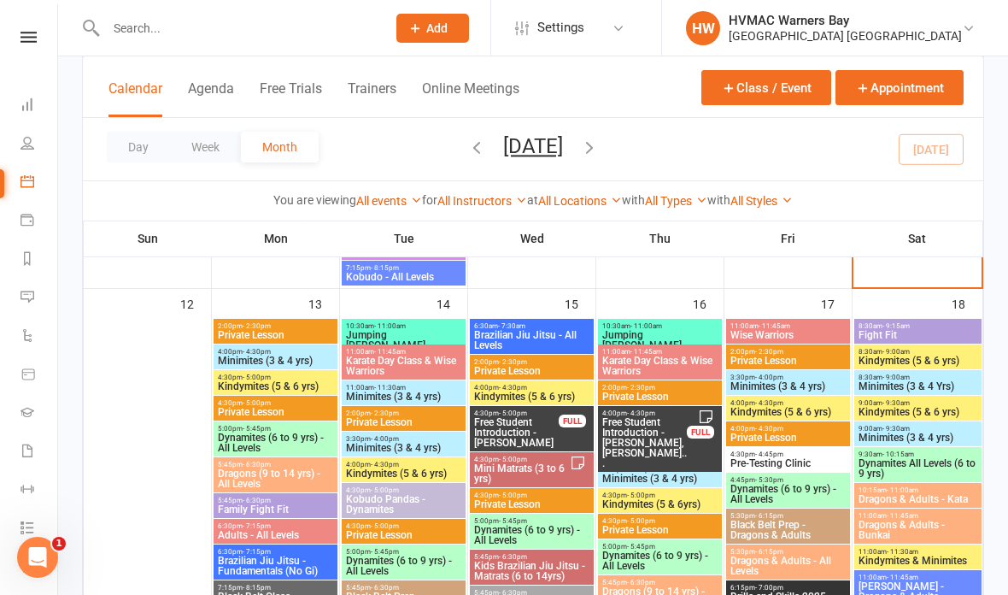
click at [244, 443] on span "Dynamites (6 to 9 yrs) - All Levels" at bounding box center [275, 442] width 117 height 21
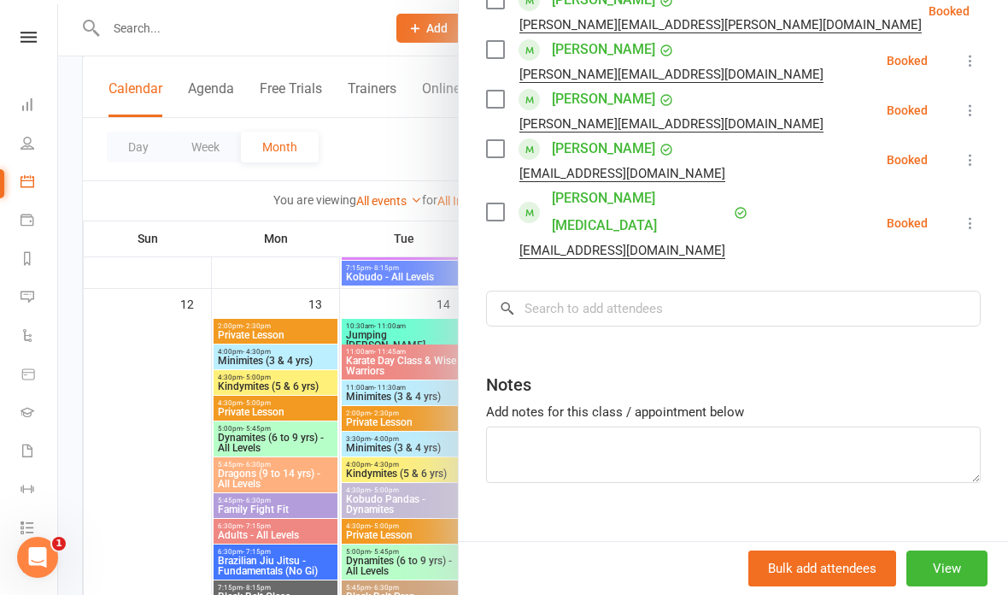
scroll to position [332, 0]
click at [871, 291] on input "search" at bounding box center [733, 309] width 495 height 36
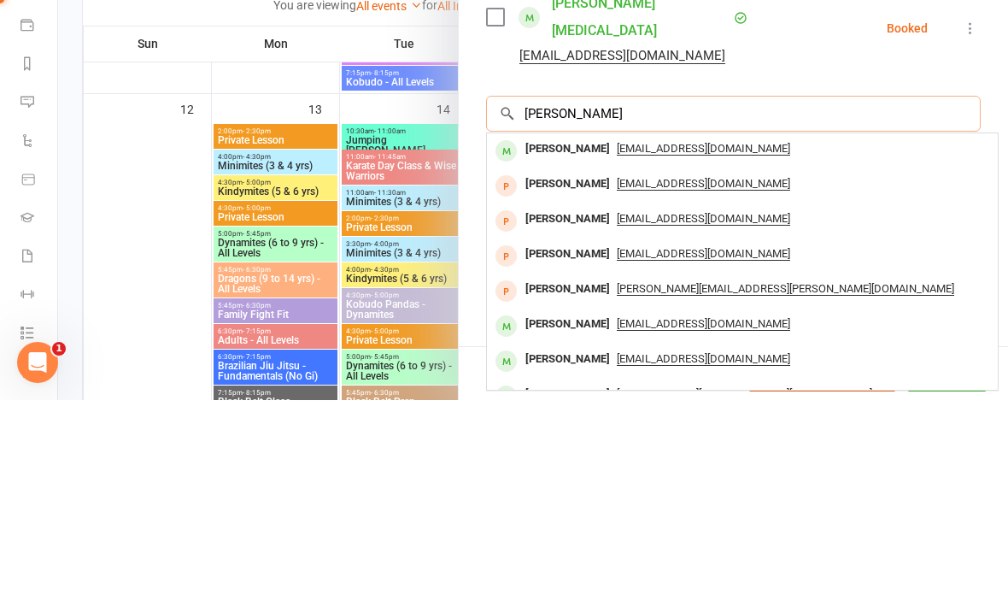
type input "Alistair young"
click at [872, 332] on div "kerrieandryan@gmail.com" at bounding box center [742, 344] width 497 height 25
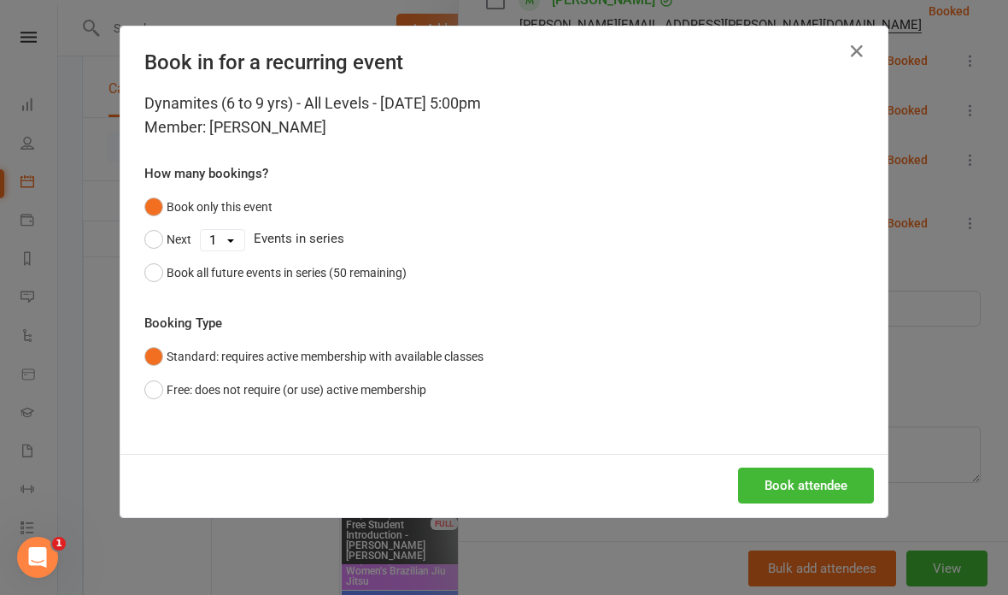
click at [166, 379] on button "Free: does not require (or use) active membership" at bounding box center [285, 389] width 282 height 32
click at [794, 479] on button "Book attendee" at bounding box center [806, 485] width 136 height 36
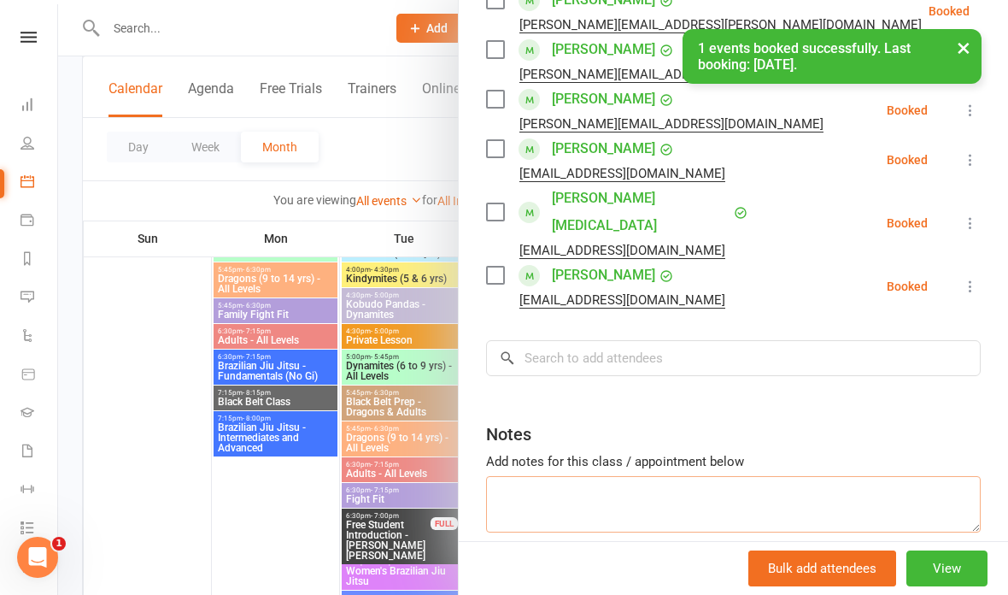
click at [707, 478] on textarea at bounding box center [733, 504] width 495 height 56
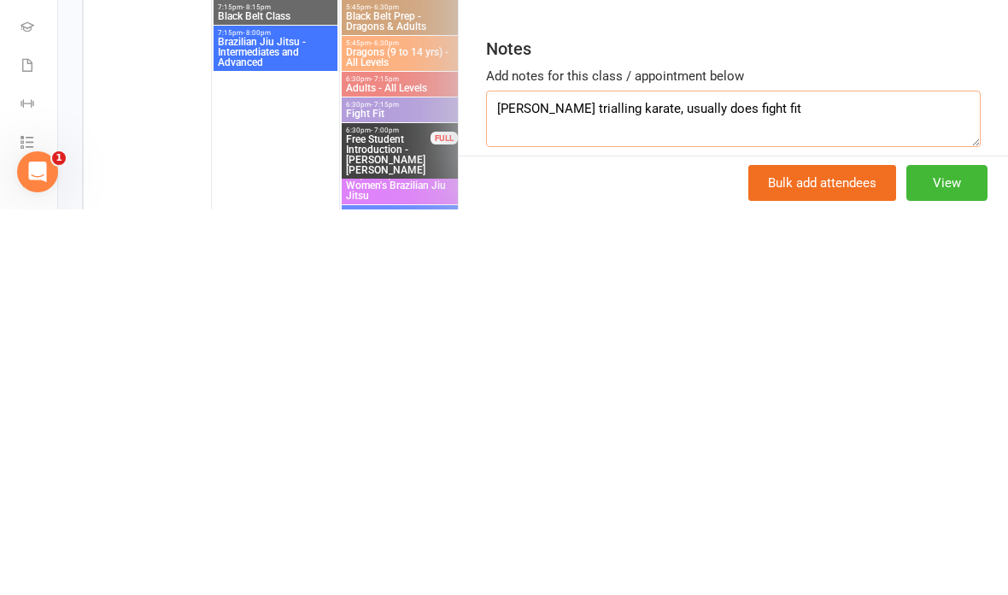
type textarea "Alistair young trialling karate, usually does fight fit"
click at [252, 132] on div at bounding box center [533, 297] width 950 height 595
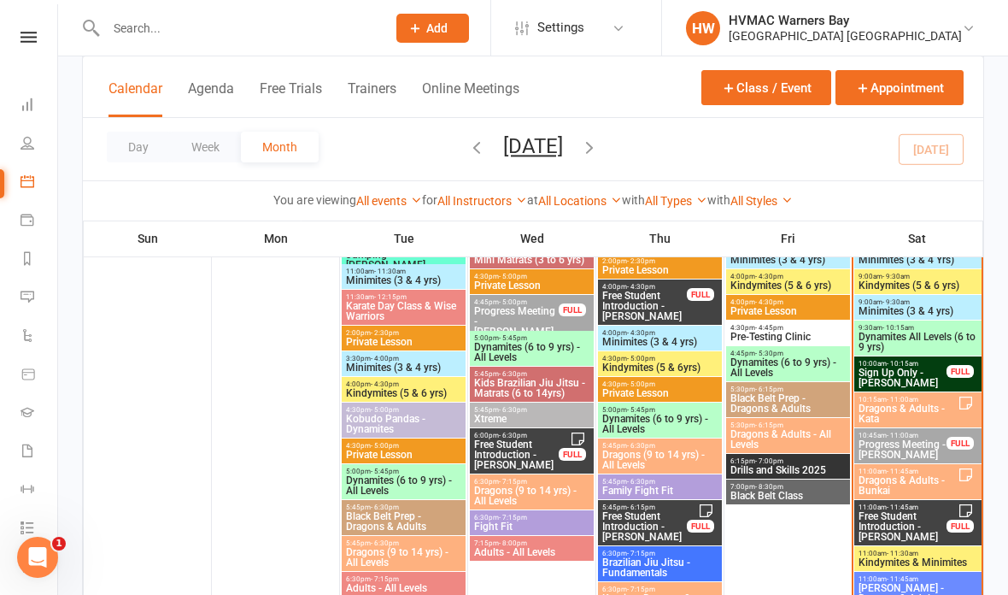
scroll to position [780, 0]
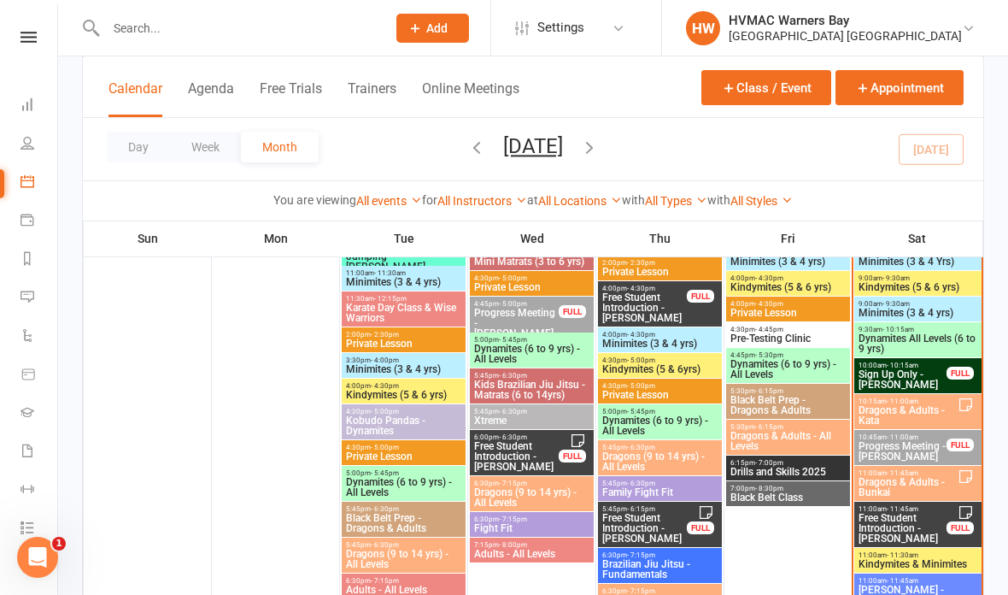
click at [927, 344] on span "Dynamites All Levels (6 to 9 yrs)" at bounding box center [918, 343] width 120 height 21
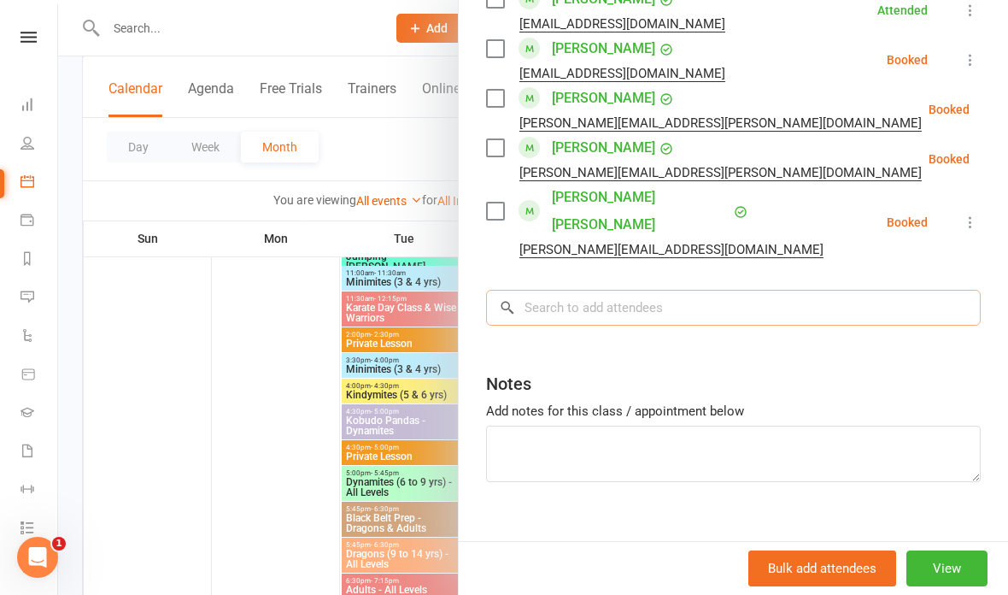
click at [672, 290] on input "search" at bounding box center [733, 308] width 495 height 36
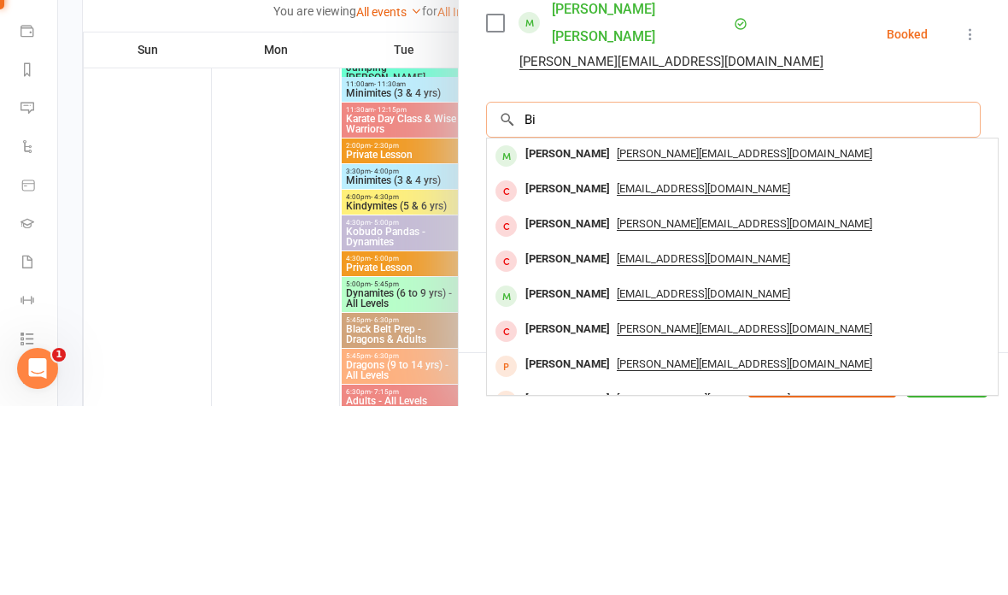
type input "B"
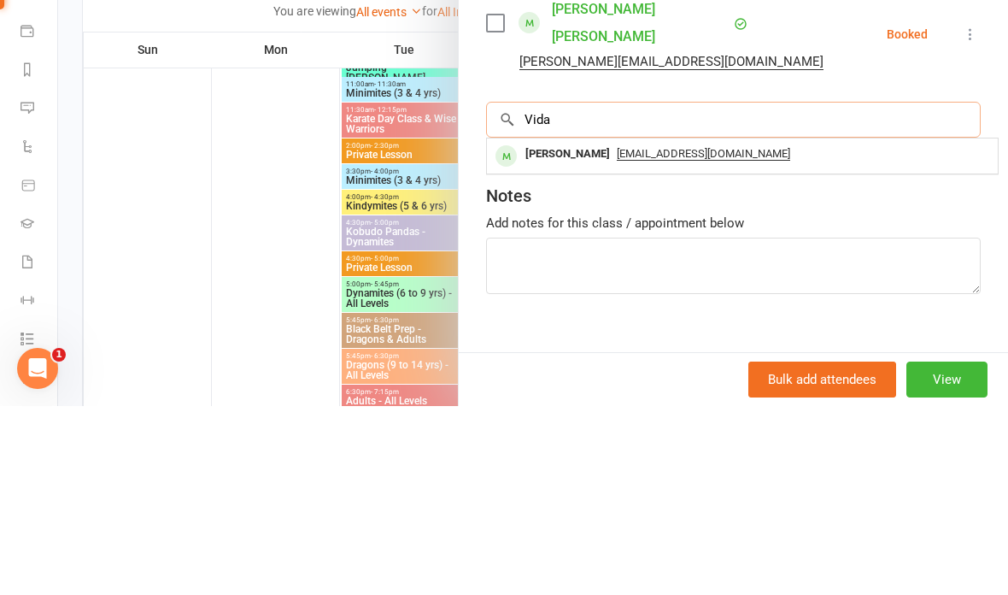
type input "Vida"
click at [641, 336] on span "roseunion@protonmail.com" at bounding box center [703, 343] width 173 height 14
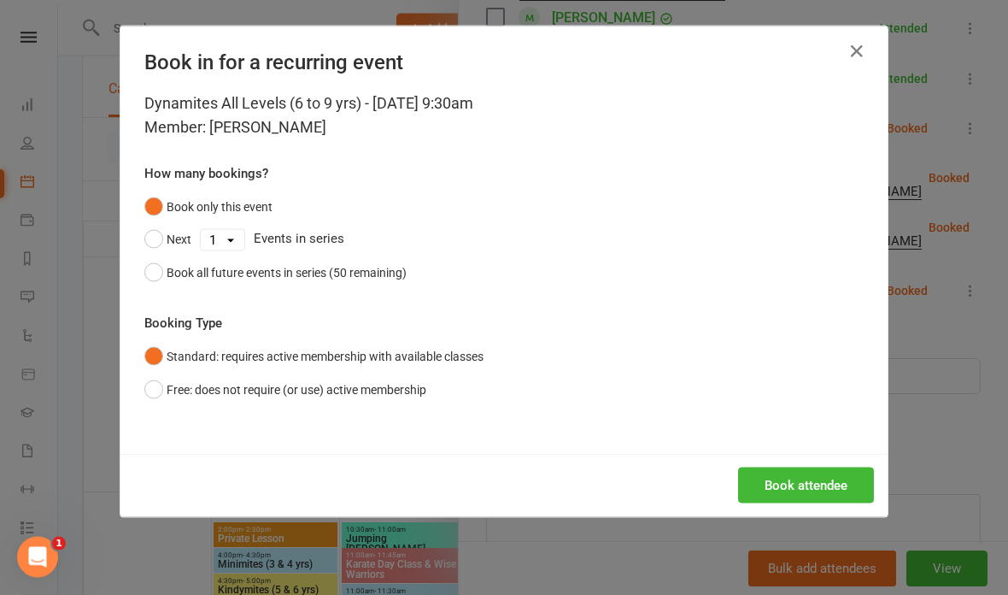
scroll to position [1015, 0]
click at [819, 484] on button "Book attendee" at bounding box center [806, 485] width 136 height 36
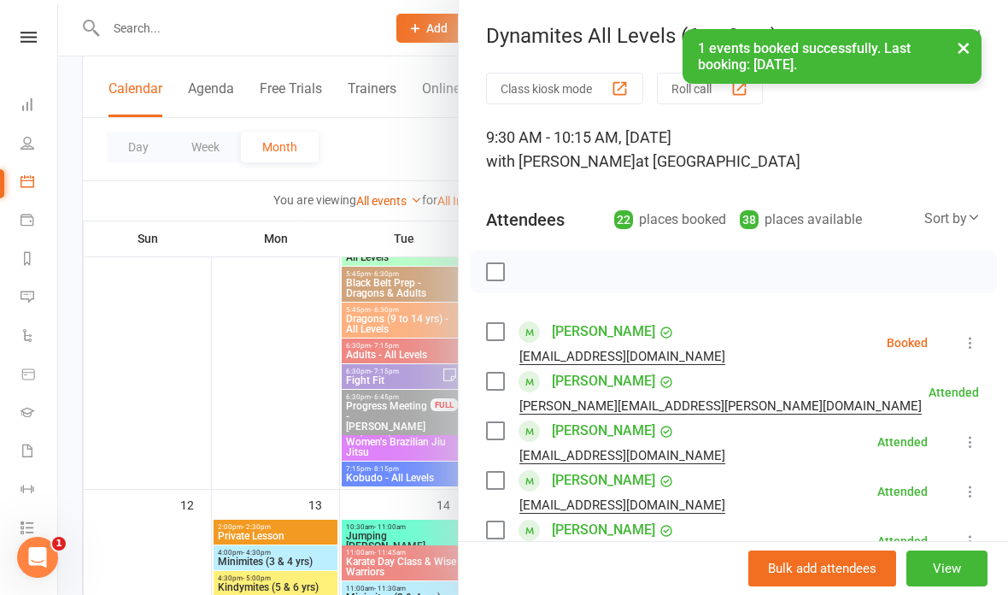
scroll to position [0, 0]
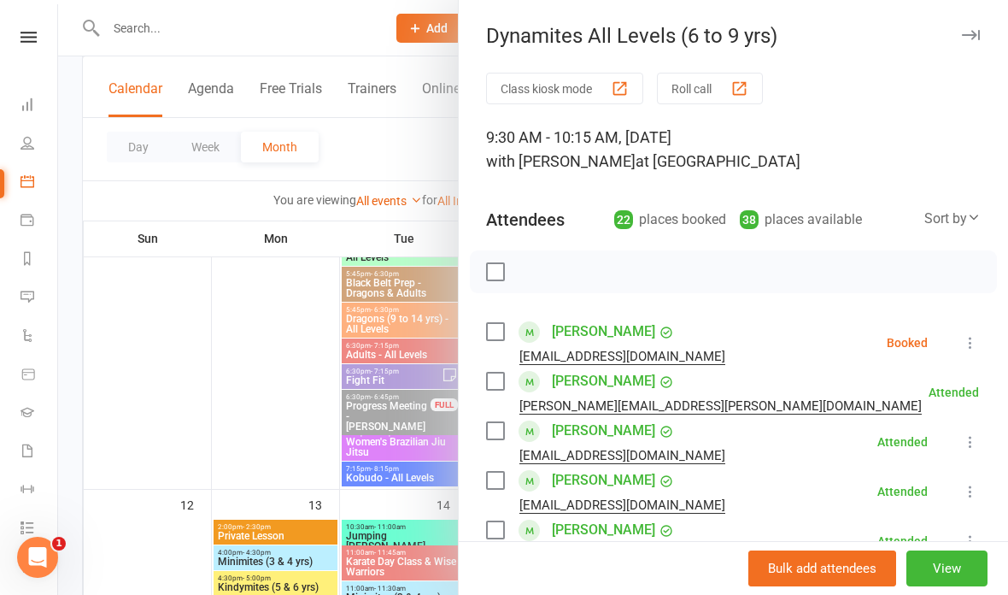
click at [978, 333] on button at bounding box center [970, 342] width 21 height 21
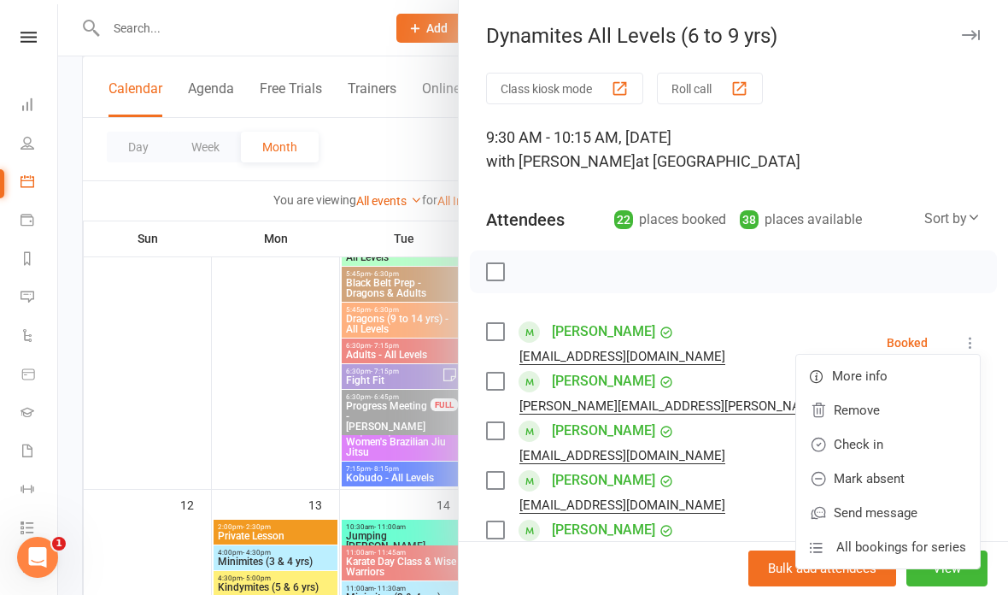
click at [912, 449] on link "Check in" at bounding box center [888, 444] width 184 height 34
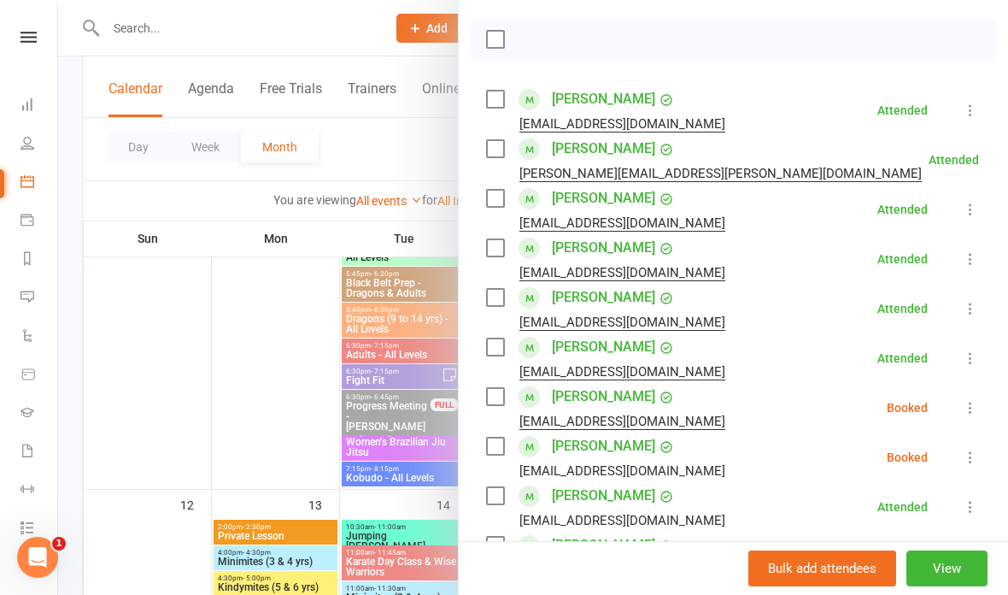
scroll to position [238, 0]
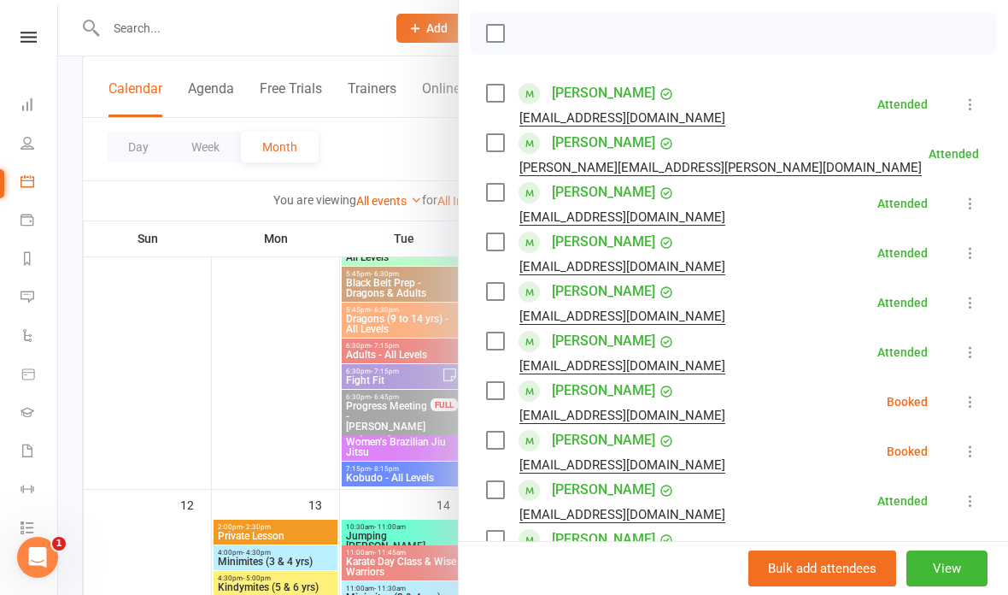
click at [389, 159] on div at bounding box center [533, 297] width 950 height 595
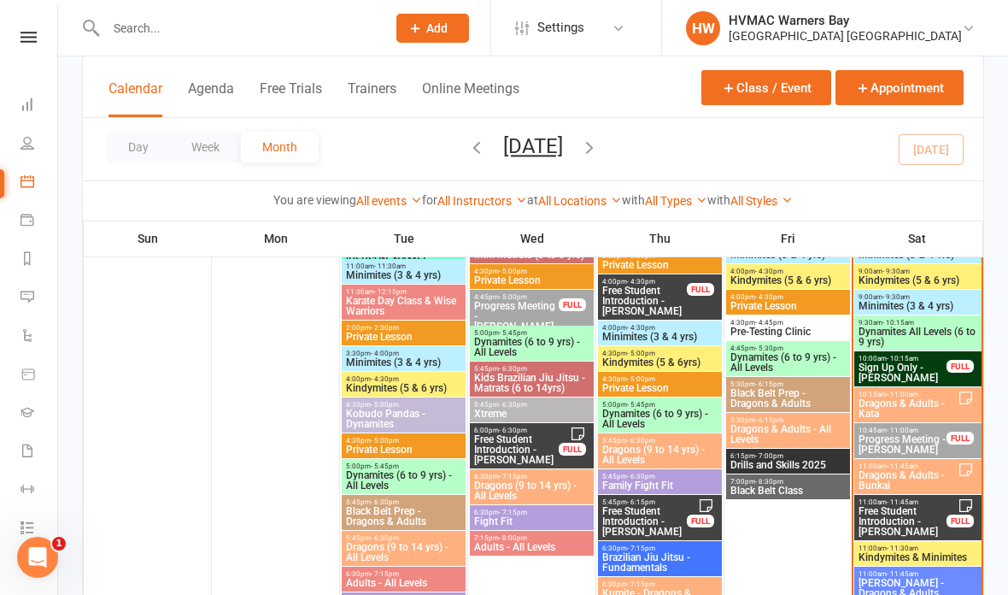
scroll to position [786, 0]
click at [918, 366] on span "Sign Up Only - Leo Stevens" at bounding box center [903, 373] width 90 height 21
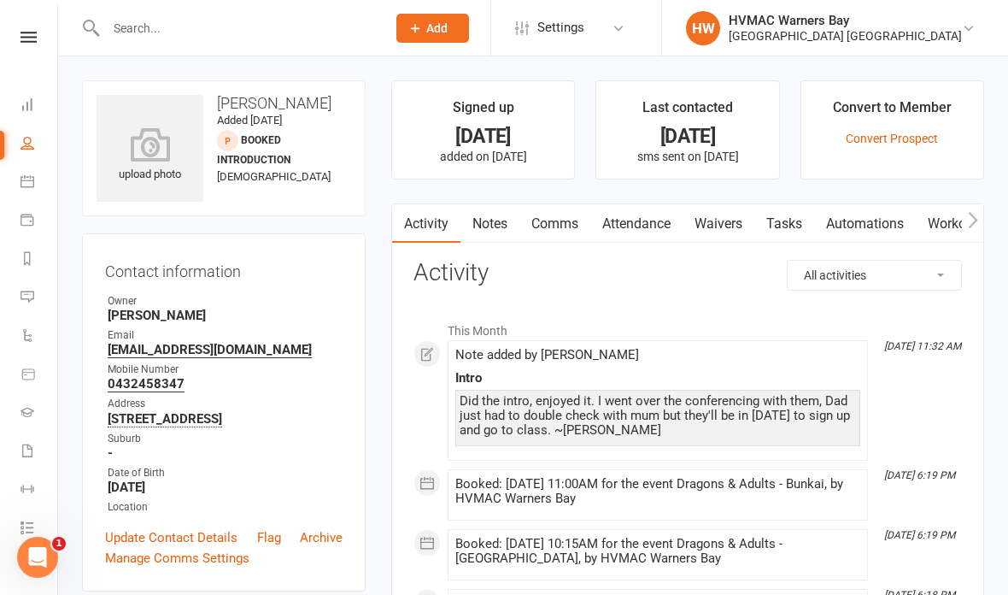
click at [721, 225] on link "Waivers" at bounding box center [719, 223] width 72 height 39
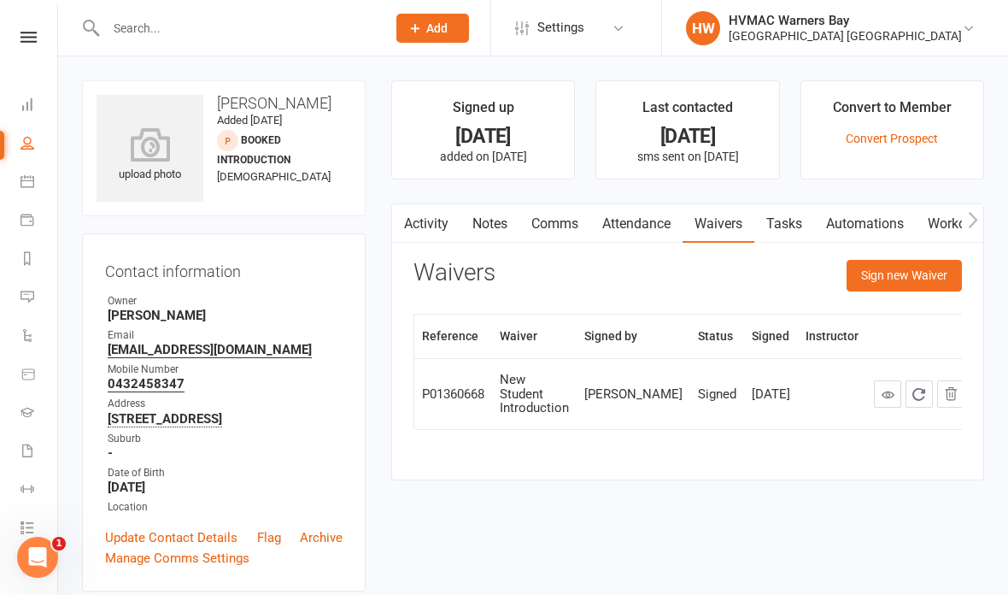
click at [916, 277] on button "Sign new Waiver" at bounding box center [904, 275] width 115 height 31
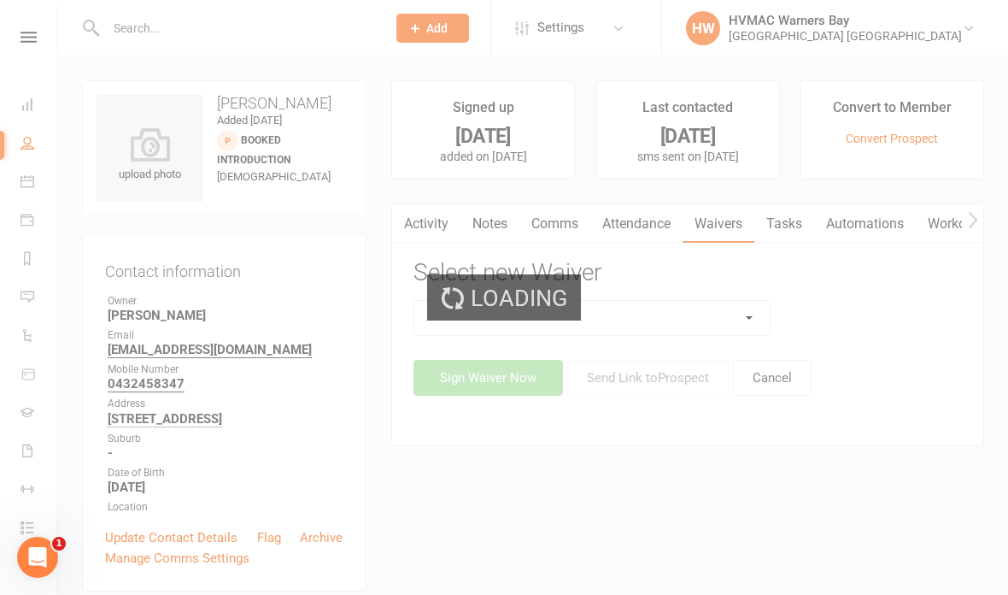
click at [654, 315] on div "Loading" at bounding box center [504, 297] width 1008 height 595
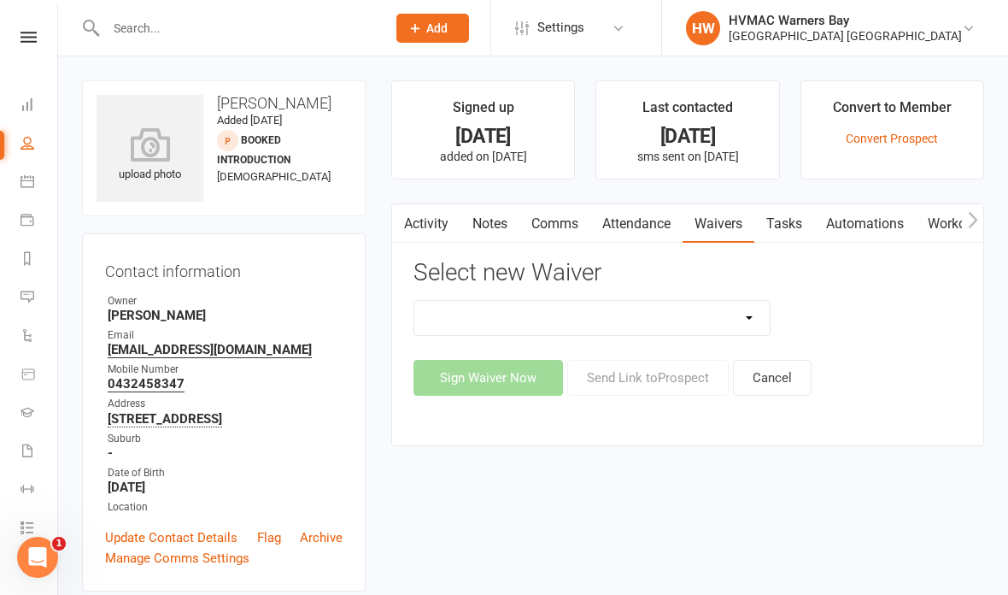
click at [703, 317] on select "Cancellation Form Cancellation Form - Kinder Kicks Fitness Challenge Goals Asse…" at bounding box center [591, 318] width 355 height 34
select select "5387"
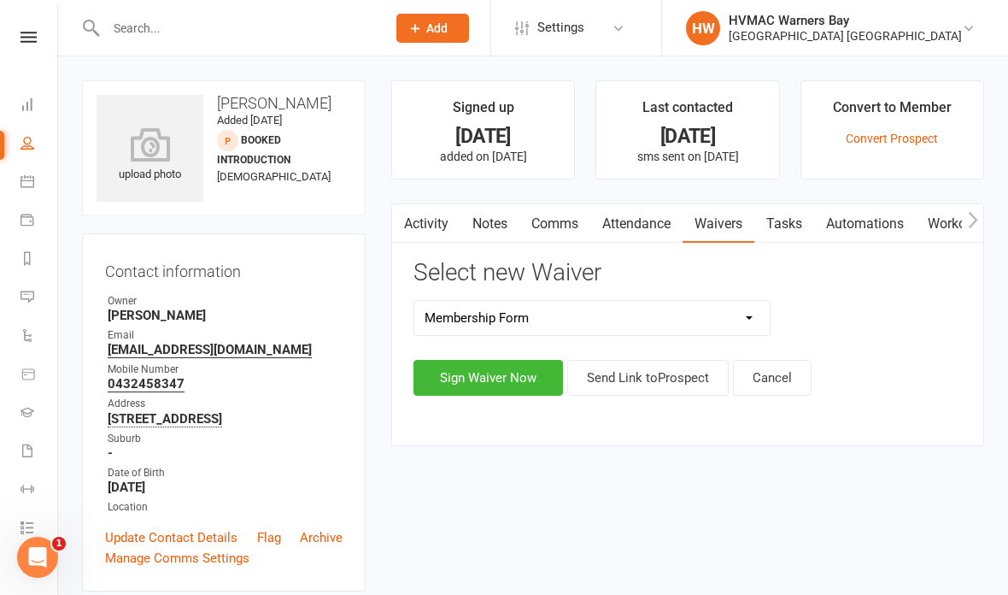
click at [478, 367] on button "Sign Waiver Now" at bounding box center [489, 378] width 150 height 36
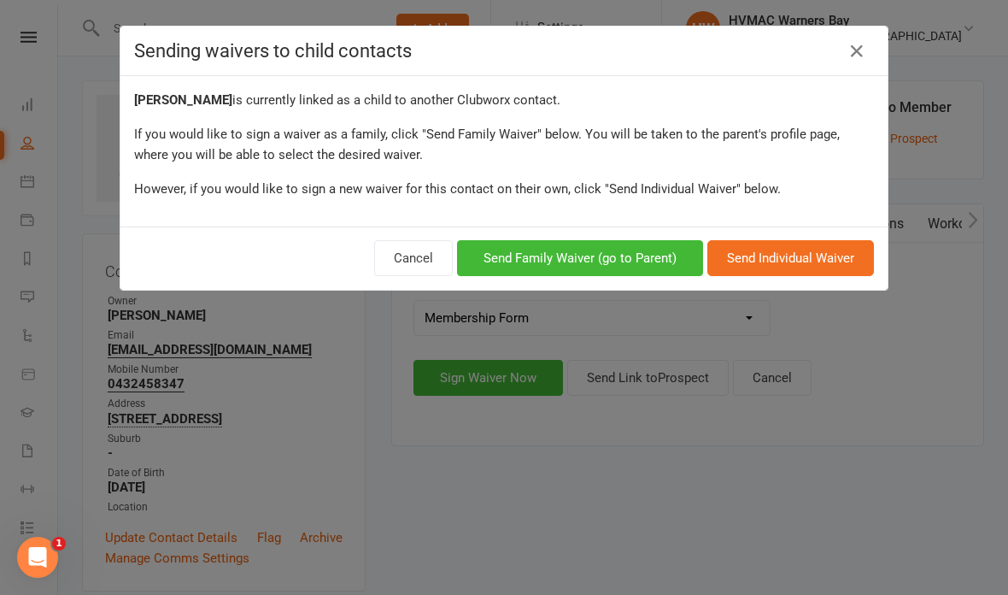
click at [649, 255] on button "Send Family Waiver (go to Parent)" at bounding box center [580, 258] width 246 height 36
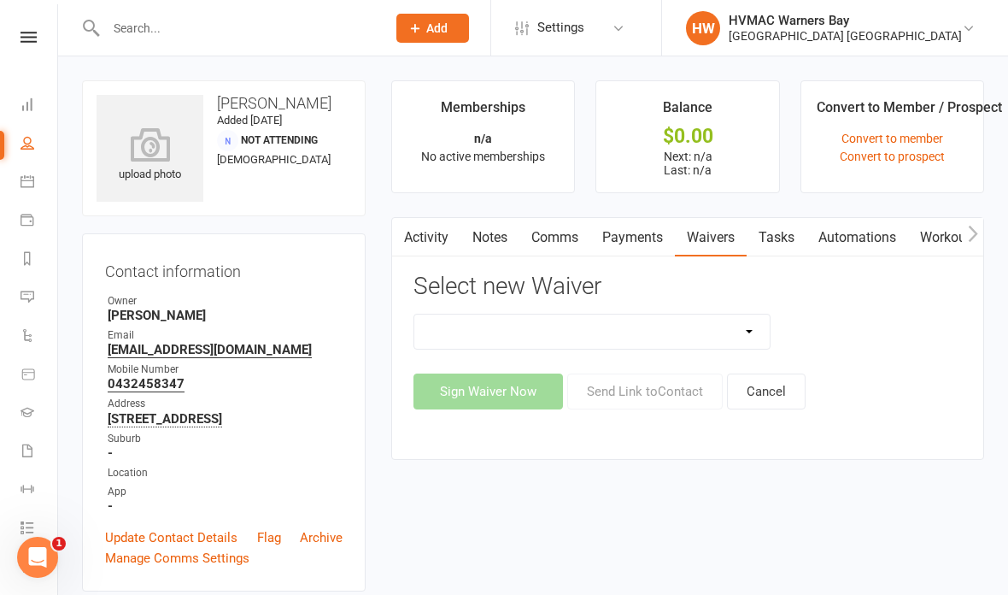
click at [672, 340] on select "Cancellation Form Cancellation Form - Kinder Kicks Fitness Challenge Goals Asse…" at bounding box center [591, 331] width 355 height 34
select select "5387"
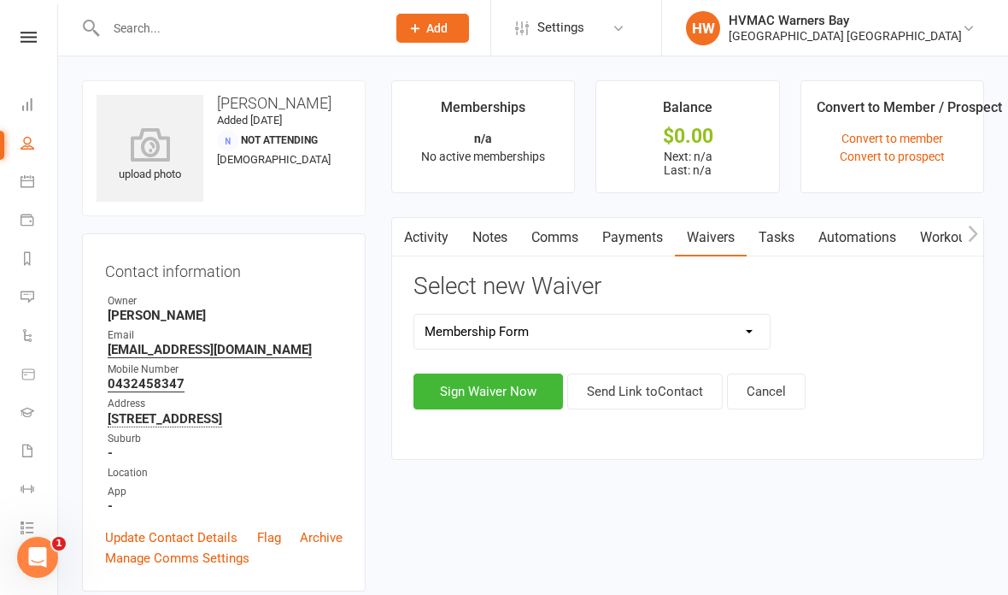
click at [473, 392] on button "Sign Waiver Now" at bounding box center [489, 391] width 150 height 36
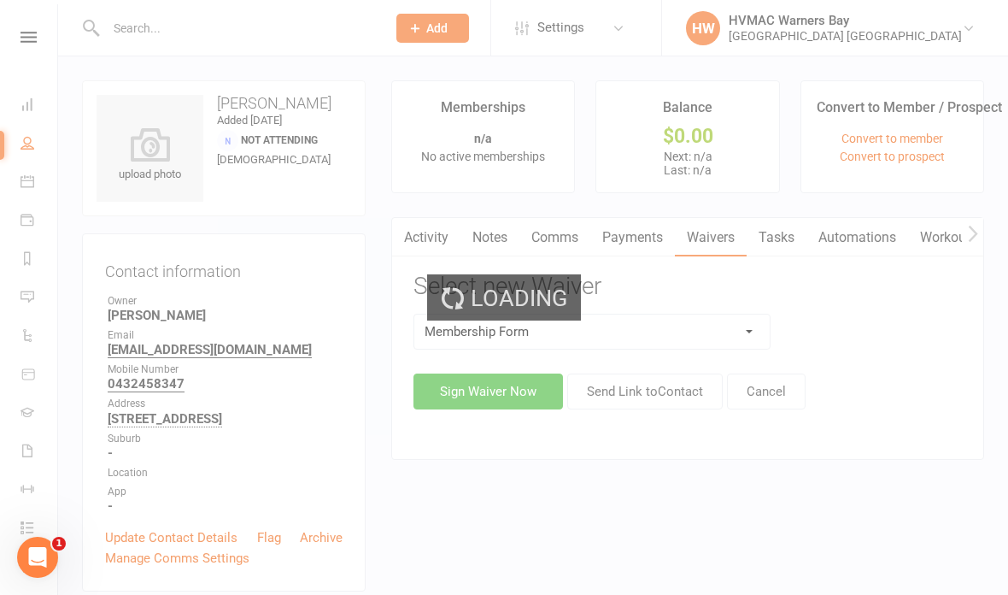
select select "bank_account"
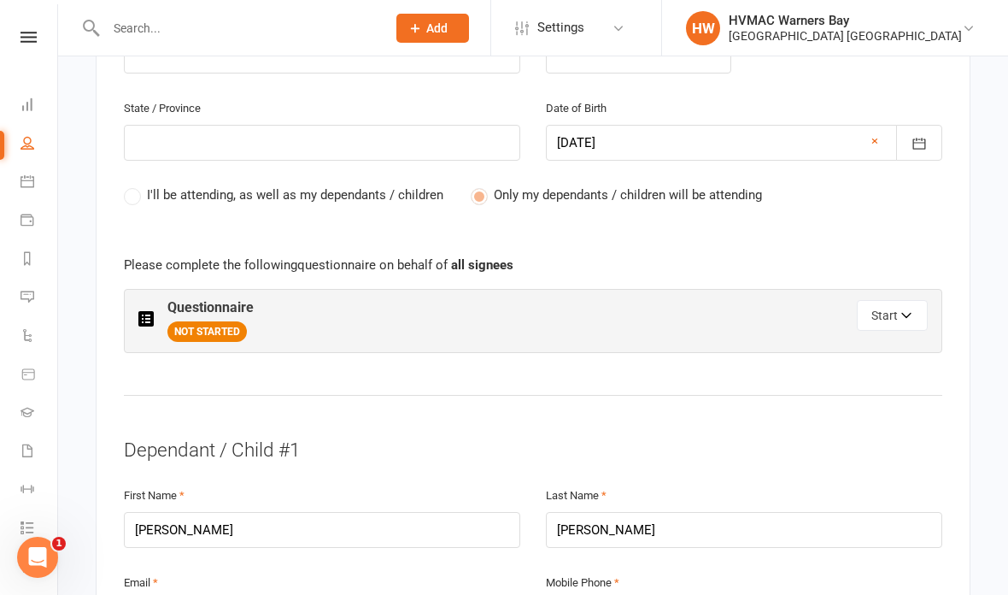
click at [906, 312] on icon "button" at bounding box center [907, 318] width 12 height 12
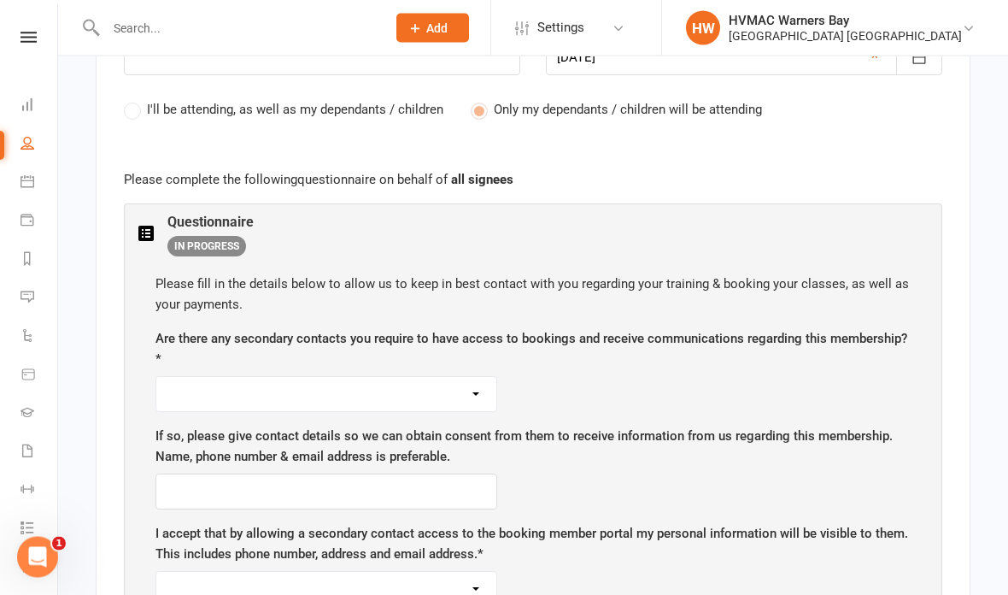
scroll to position [915, 0]
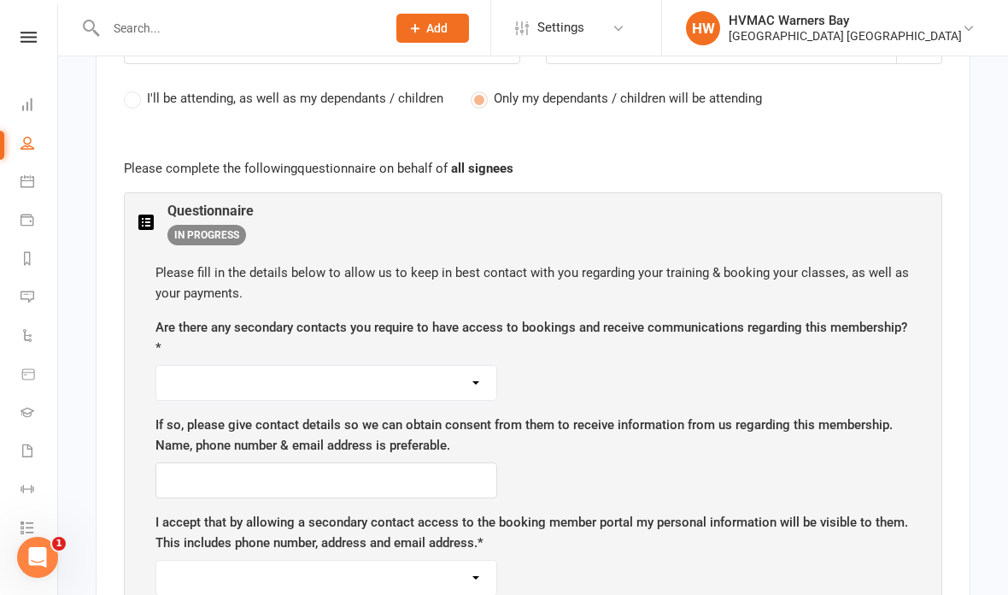
click at [214, 383] on select "Yes No" at bounding box center [326, 383] width 340 height 34
select select "Yes"
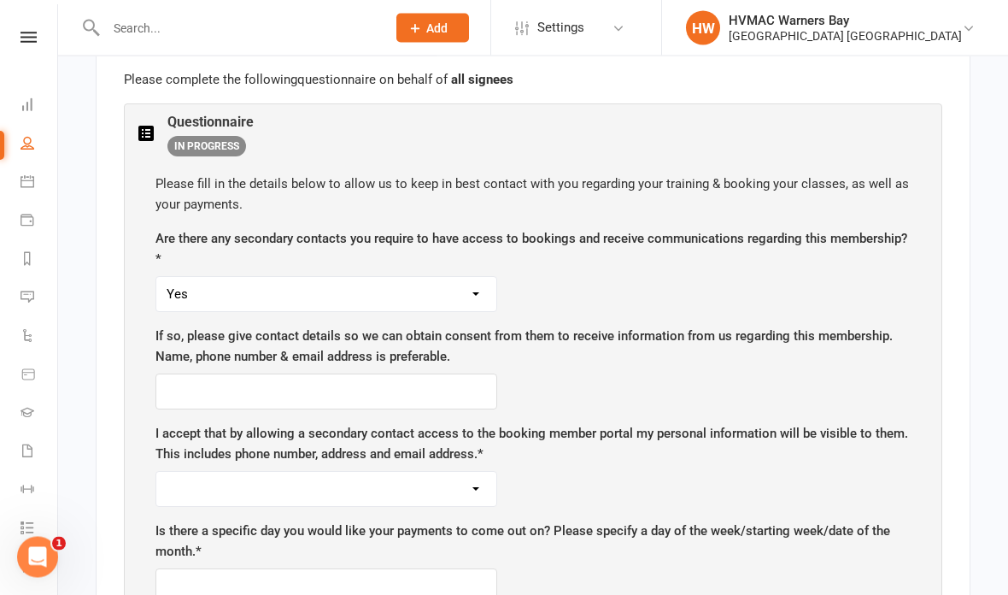
scroll to position [1060, 0]
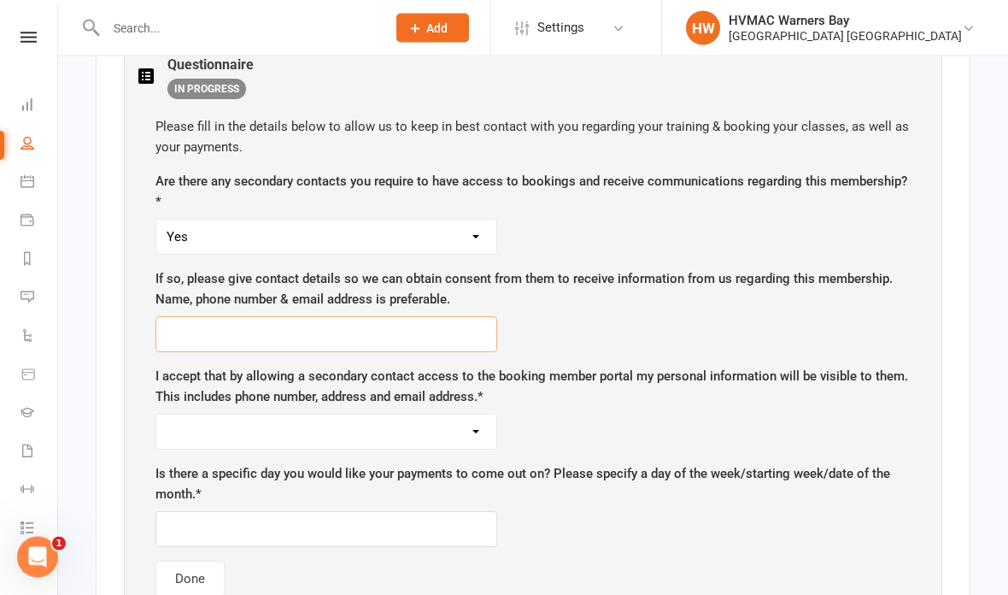
click at [355, 332] on input "text" at bounding box center [327, 335] width 342 height 36
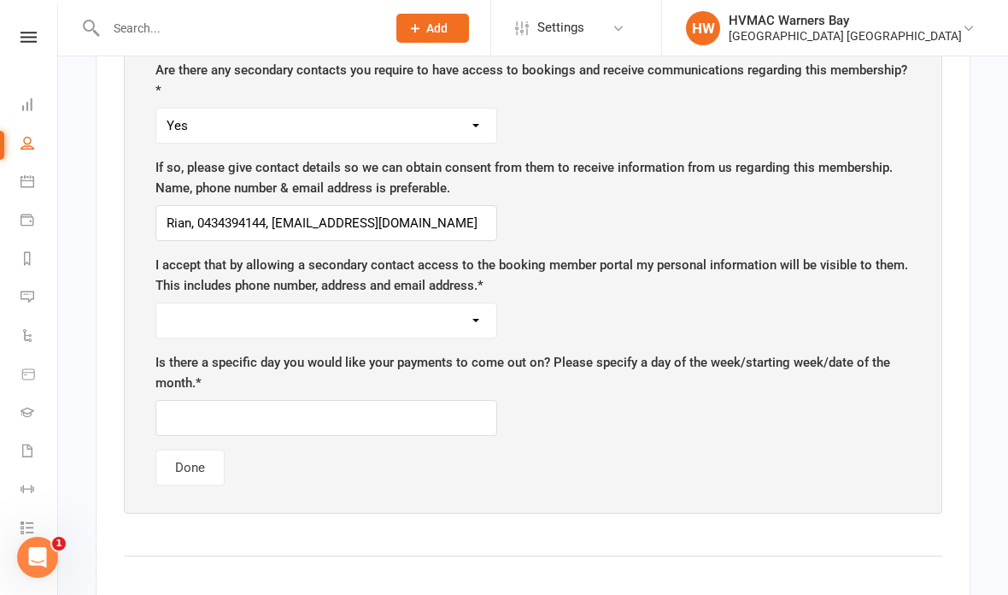
scroll to position [1176, 0]
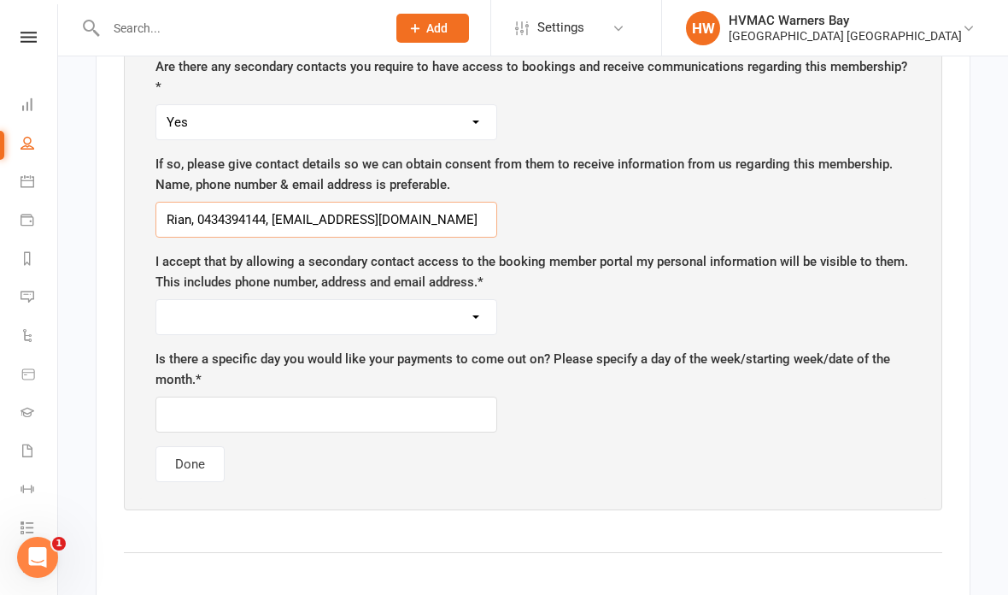
type input "Rian, 0434394144, [EMAIL_ADDRESS][DOMAIN_NAME]"
click at [350, 322] on select "Yes No" at bounding box center [326, 317] width 340 height 34
select select "Yes"
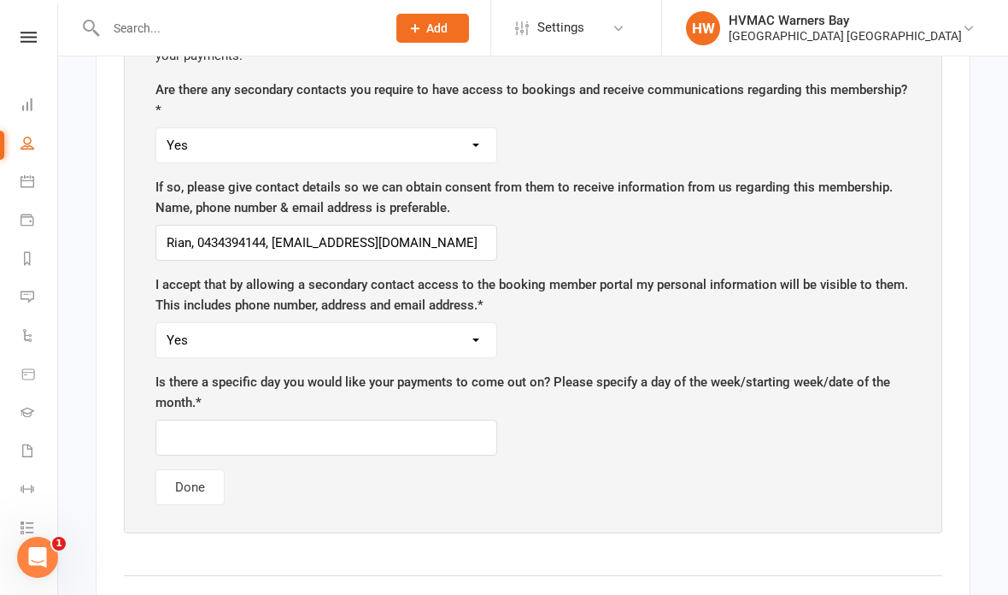
scroll to position [1153, 0]
click at [319, 441] on input "text" at bounding box center [327, 438] width 342 height 36
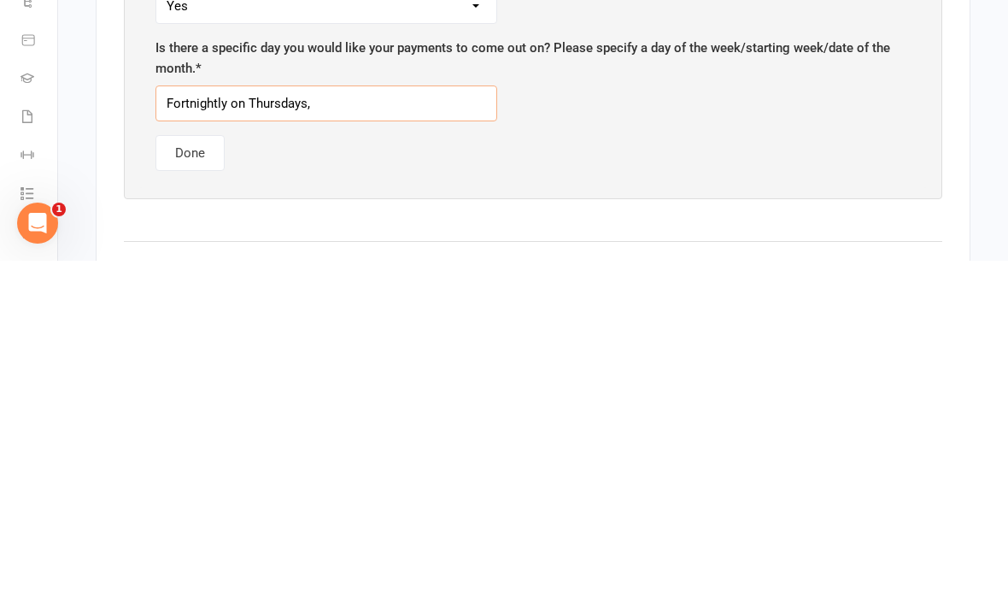
scroll to position [1487, 0]
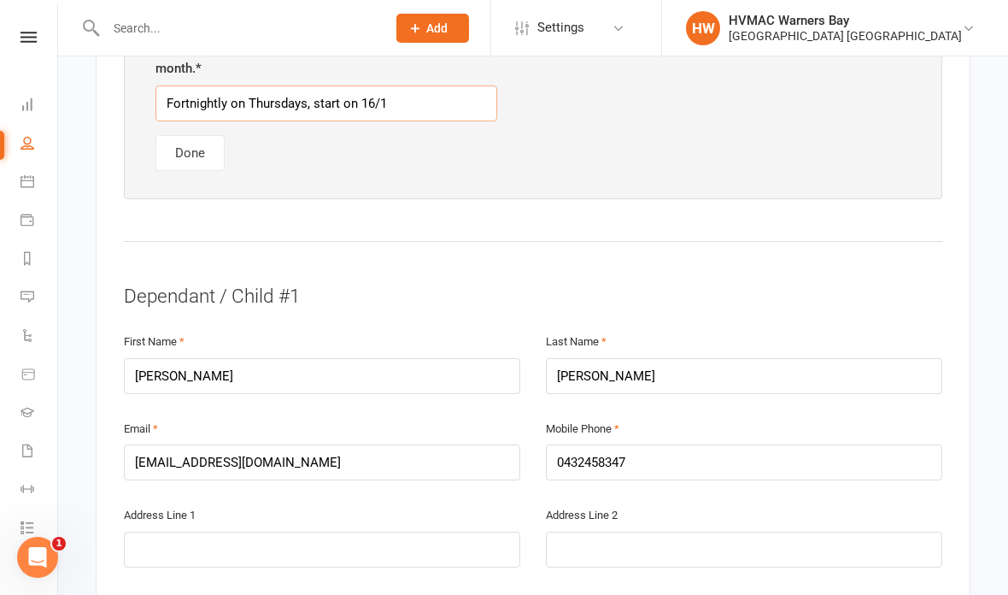
type input "Fortnightly on Thursdays, start on 16/10"
click at [176, 147] on button "Done" at bounding box center [190, 153] width 69 height 36
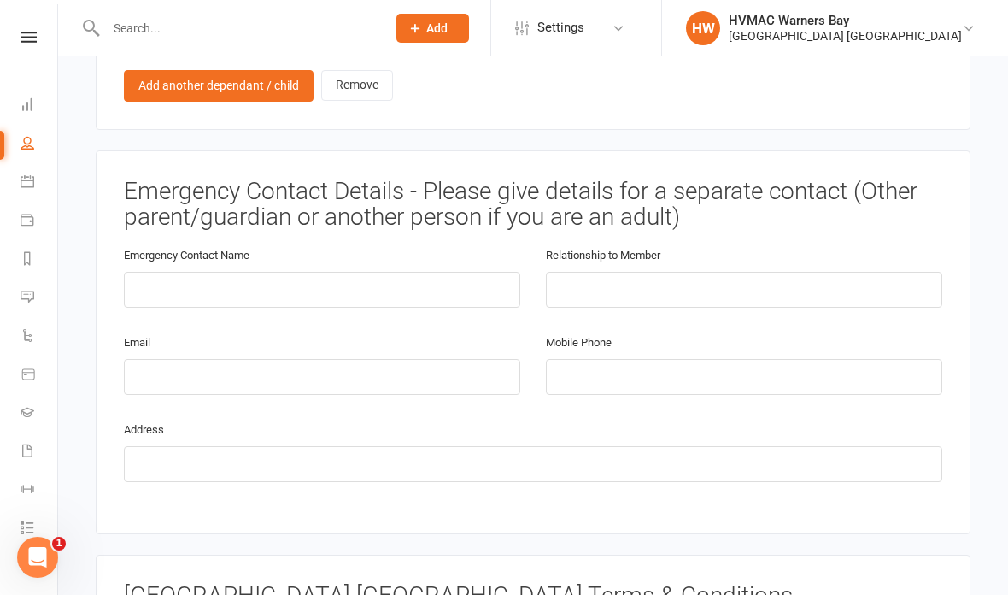
scroll to position [1671, 0]
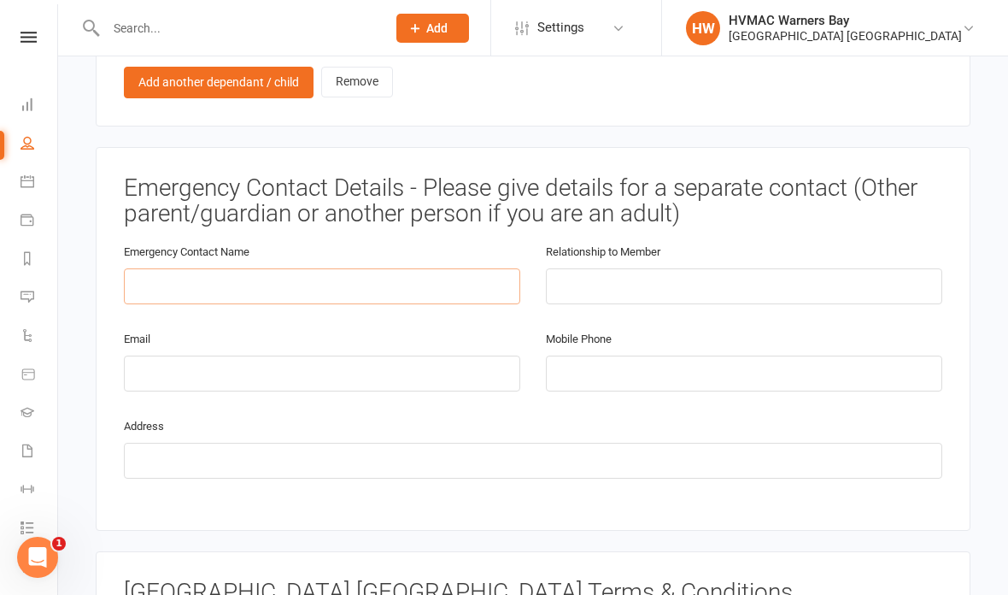
click at [286, 268] on input "text" at bounding box center [322, 286] width 396 height 36
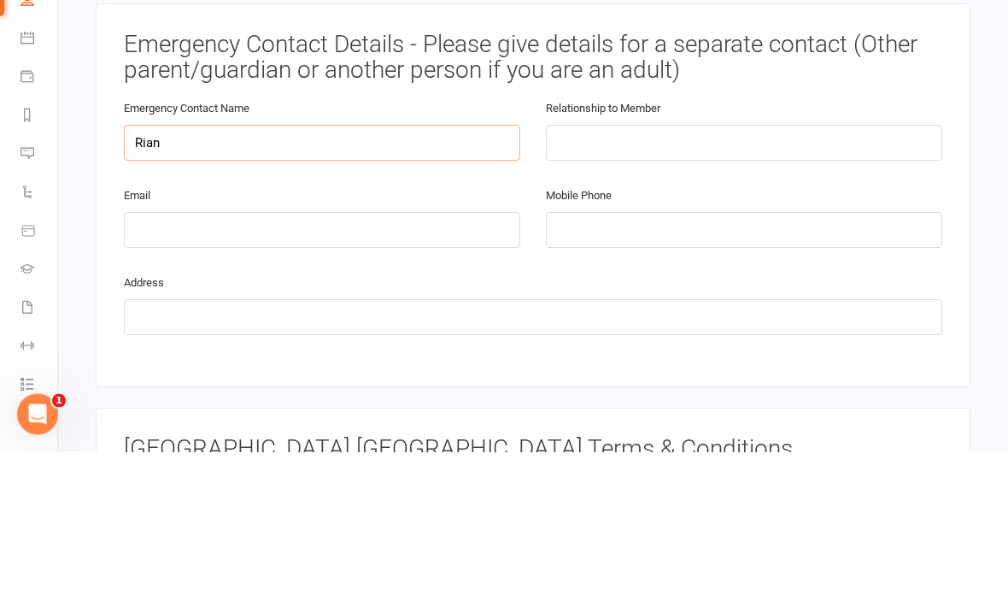
type input "Rian"
click at [693, 268] on input "text" at bounding box center [744, 286] width 396 height 36
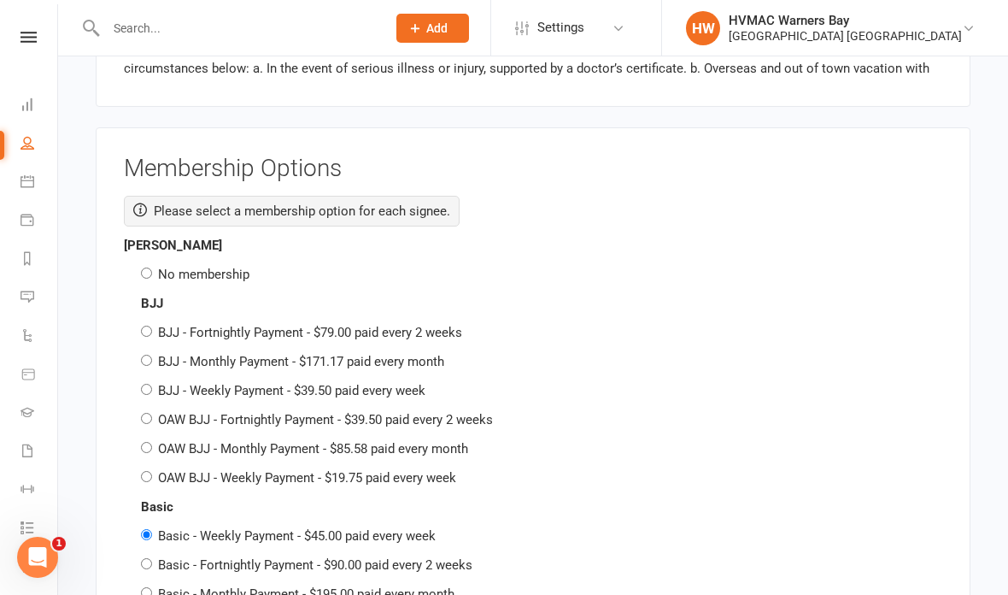
scroll to position [2674, 0]
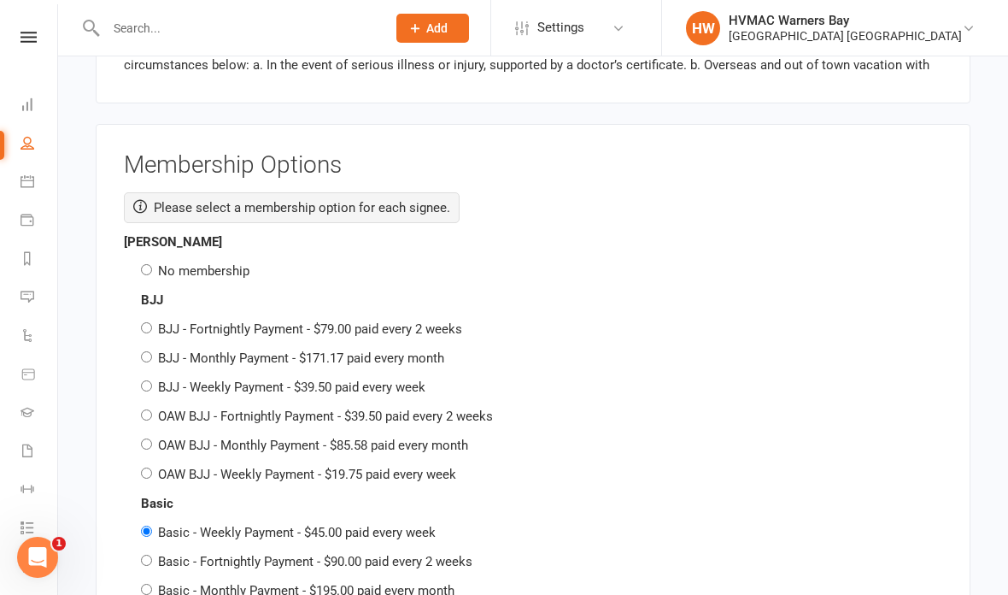
type input "Dad"
click at [142, 238] on div "[PERSON_NAME] No membership" at bounding box center [533, 257] width 819 height 50
click at [141, 264] on input "No membership" at bounding box center [146, 269] width 11 height 11
radio input "true"
radio input "false"
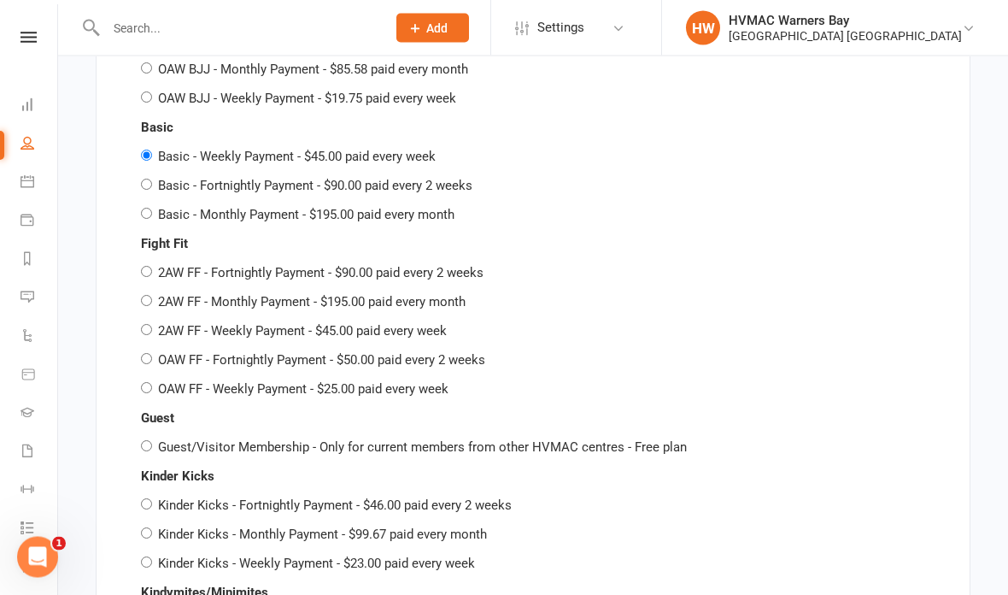
scroll to position [4027, 0]
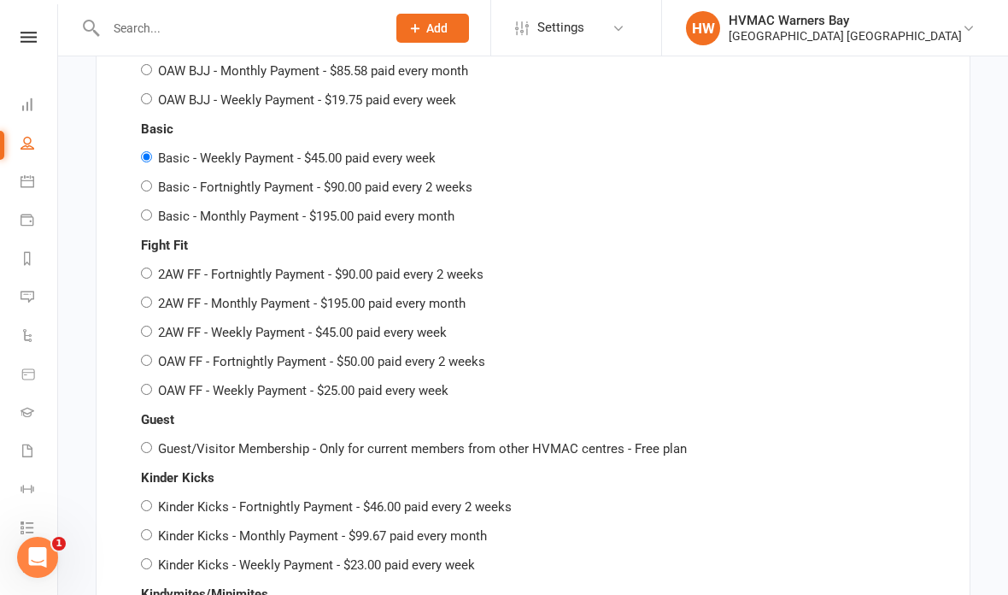
click at [145, 180] on input "Basic - Fortnightly Payment - $90.00 paid every 2 weeks" at bounding box center [146, 185] width 11 height 11
radio input "true"
radio input "false"
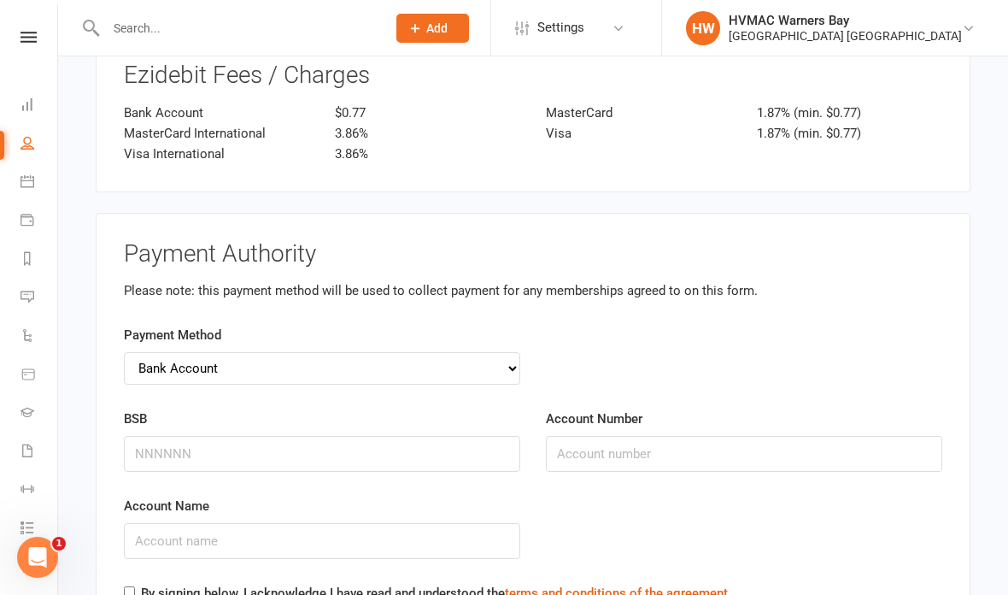
scroll to position [5159, 0]
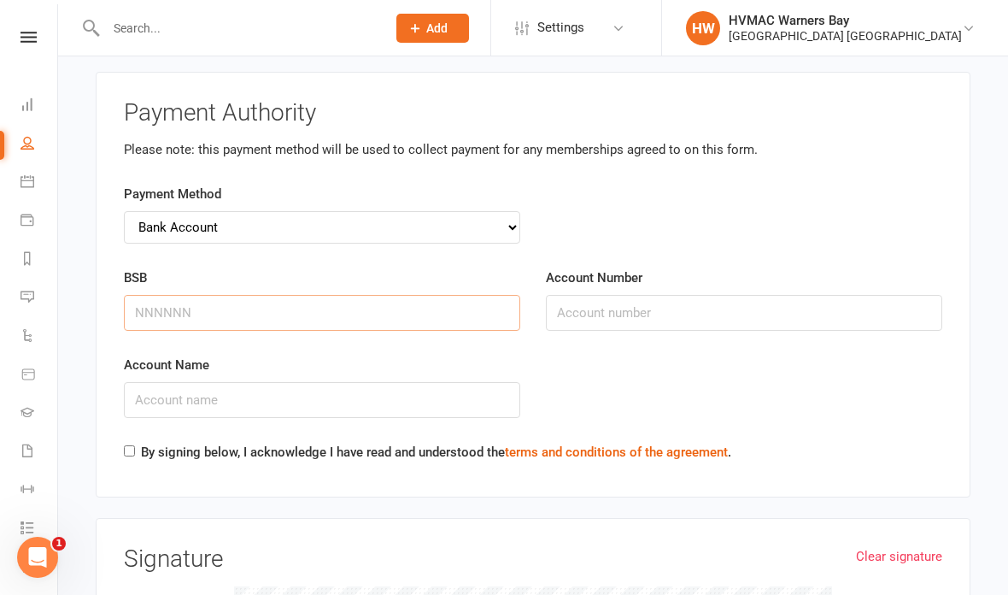
click at [314, 295] on input "BSB" at bounding box center [322, 313] width 396 height 36
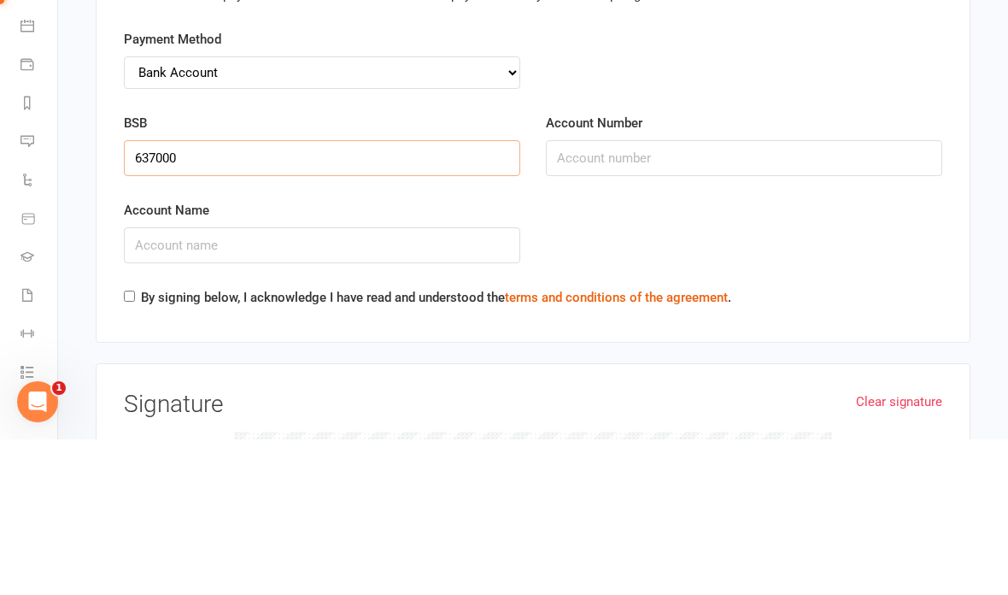
type input "637000"
click at [669, 296] on input "Account Number" at bounding box center [744, 314] width 396 height 36
type input "713391425"
click at [357, 383] on input "Account Name" at bounding box center [322, 401] width 396 height 36
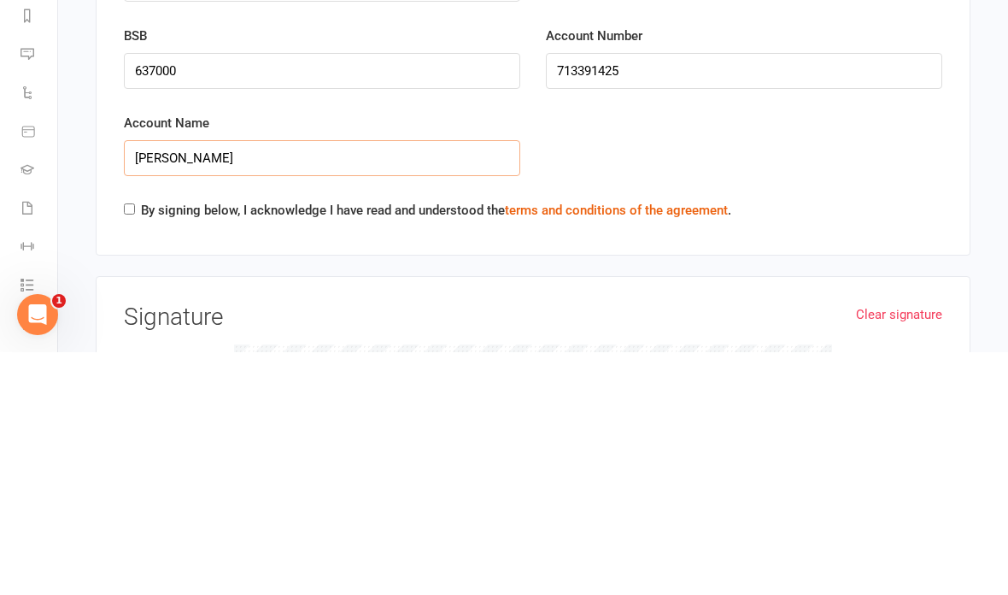
type input "[PERSON_NAME]"
click at [126, 443] on div "By signing below, I acknowledge I have read and understood the terms and condit…" at bounding box center [428, 456] width 608 height 27
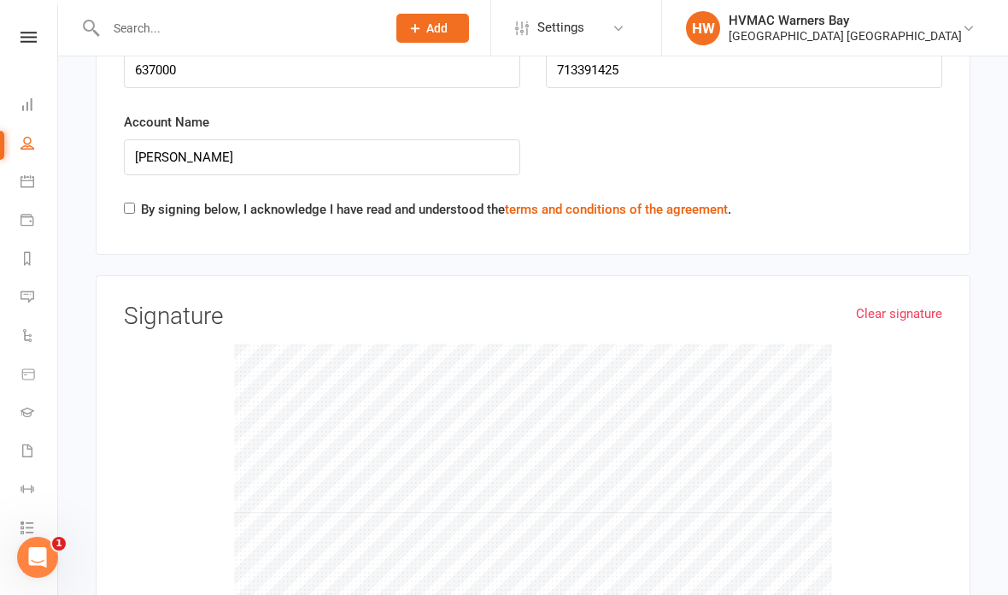
click at [125, 203] on input "By signing below, I acknowledge I have read and understood the terms and condit…" at bounding box center [129, 208] width 11 height 11
checkbox input "true"
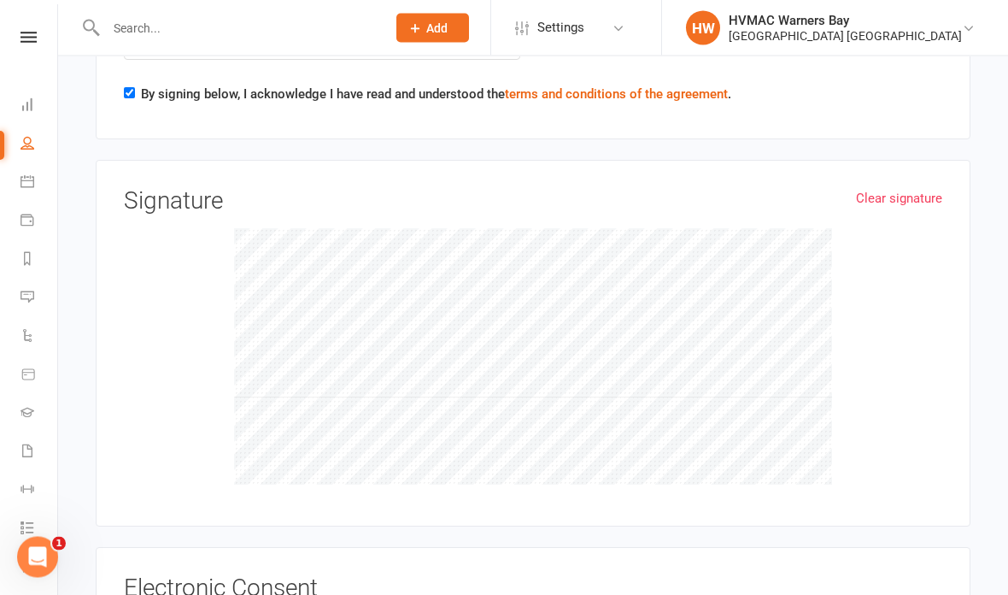
scroll to position [5650, 0]
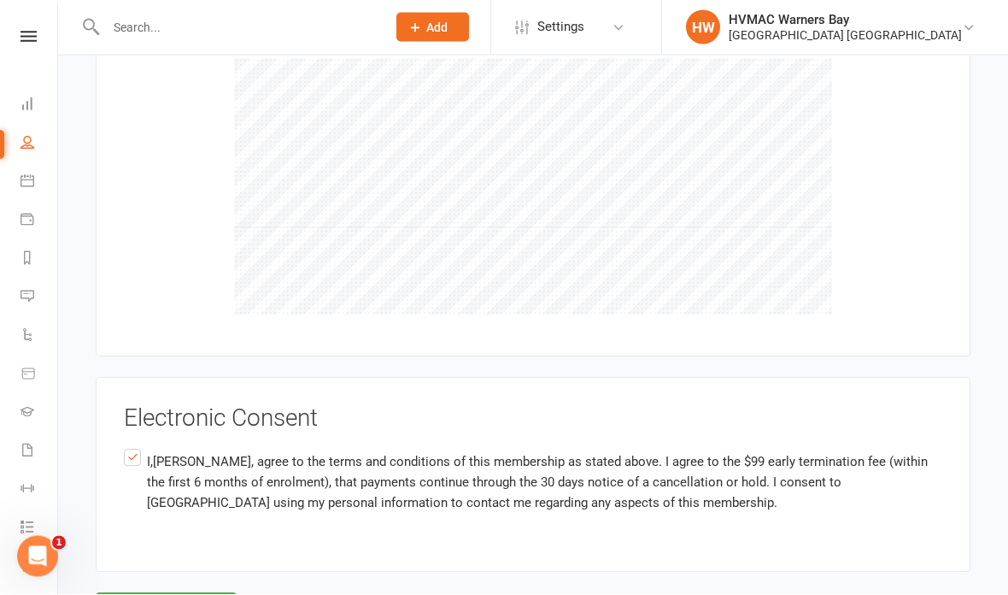
scroll to position [5823, 0]
